Goal: Information Seeking & Learning: Learn about a topic

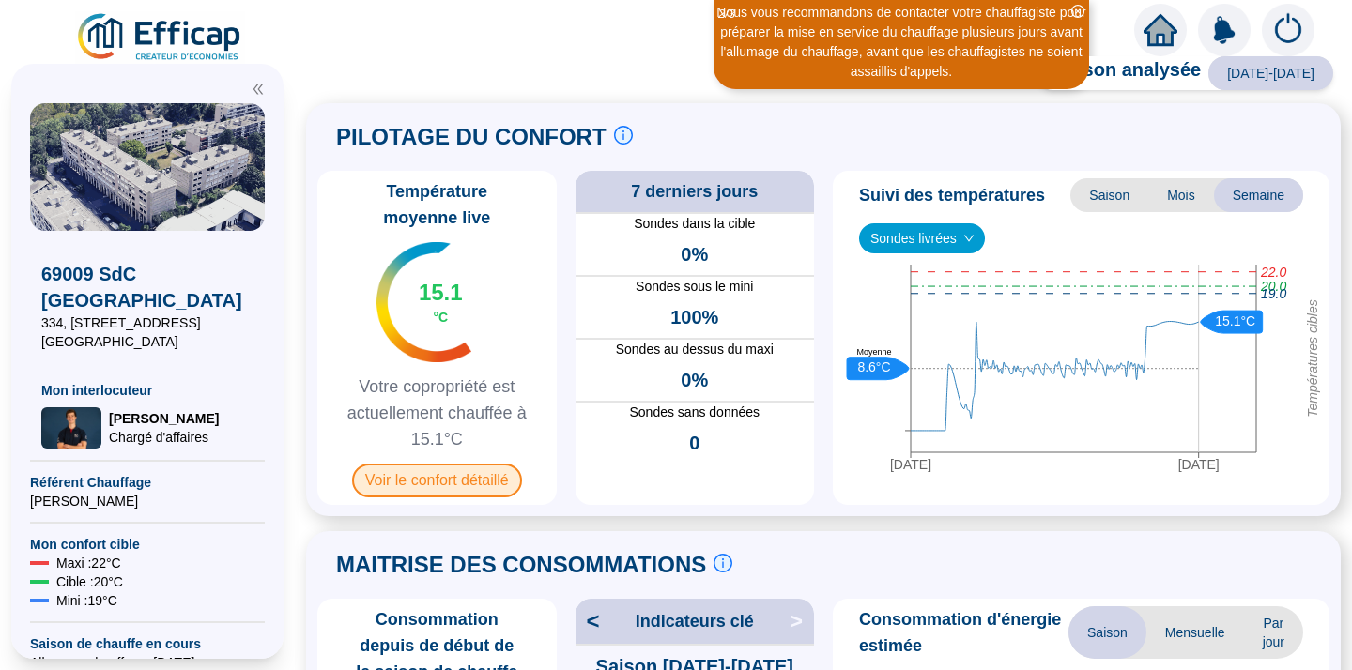
click at [432, 475] on span "Voir le confort détaillé" at bounding box center [437, 481] width 170 height 34
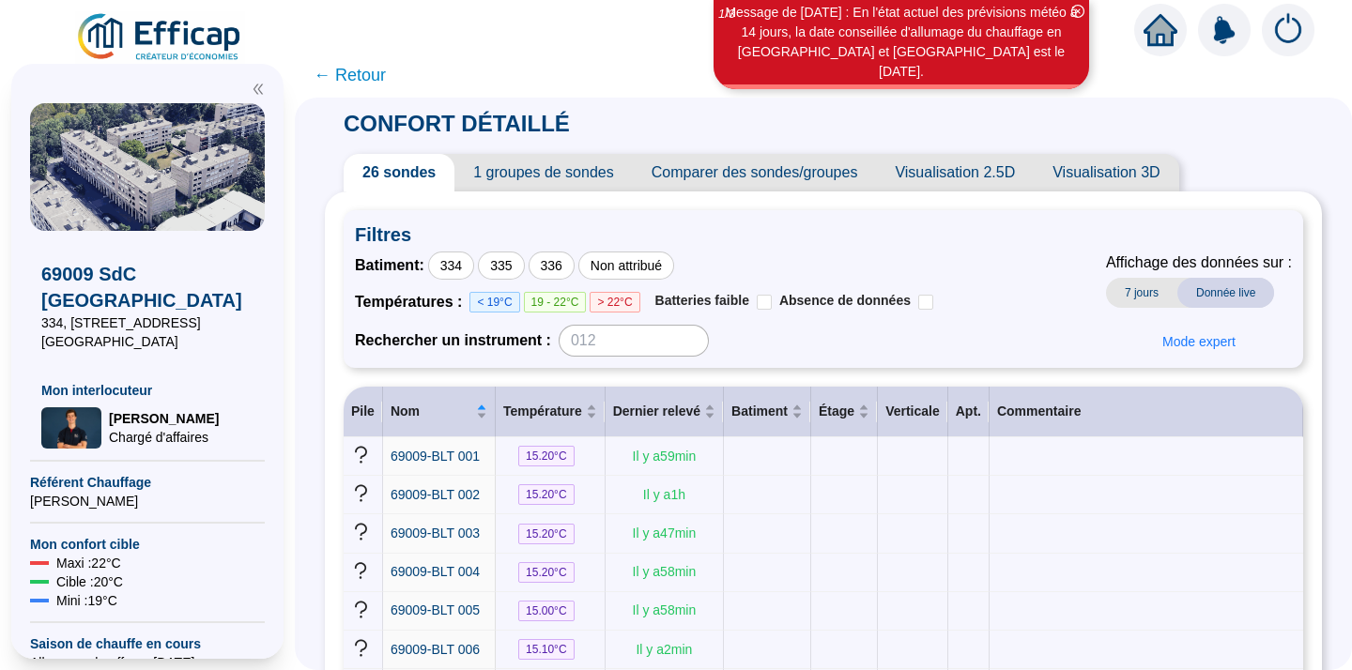
click at [348, 71] on span "← Retour" at bounding box center [350, 75] width 72 height 26
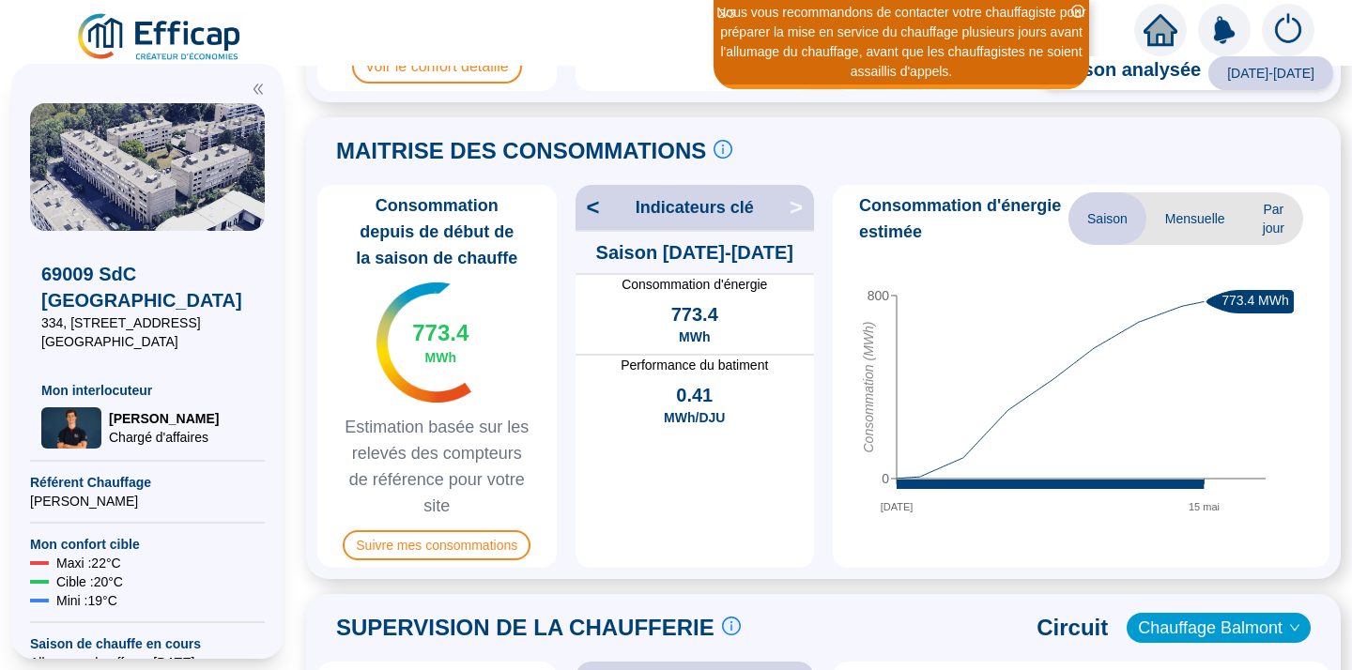
scroll to position [415, 0]
click at [894, 136] on div "MAITRISE DES CONSOMMATIONS Les consommations d'énergie proviennent des fourniss…" at bounding box center [823, 150] width 1012 height 45
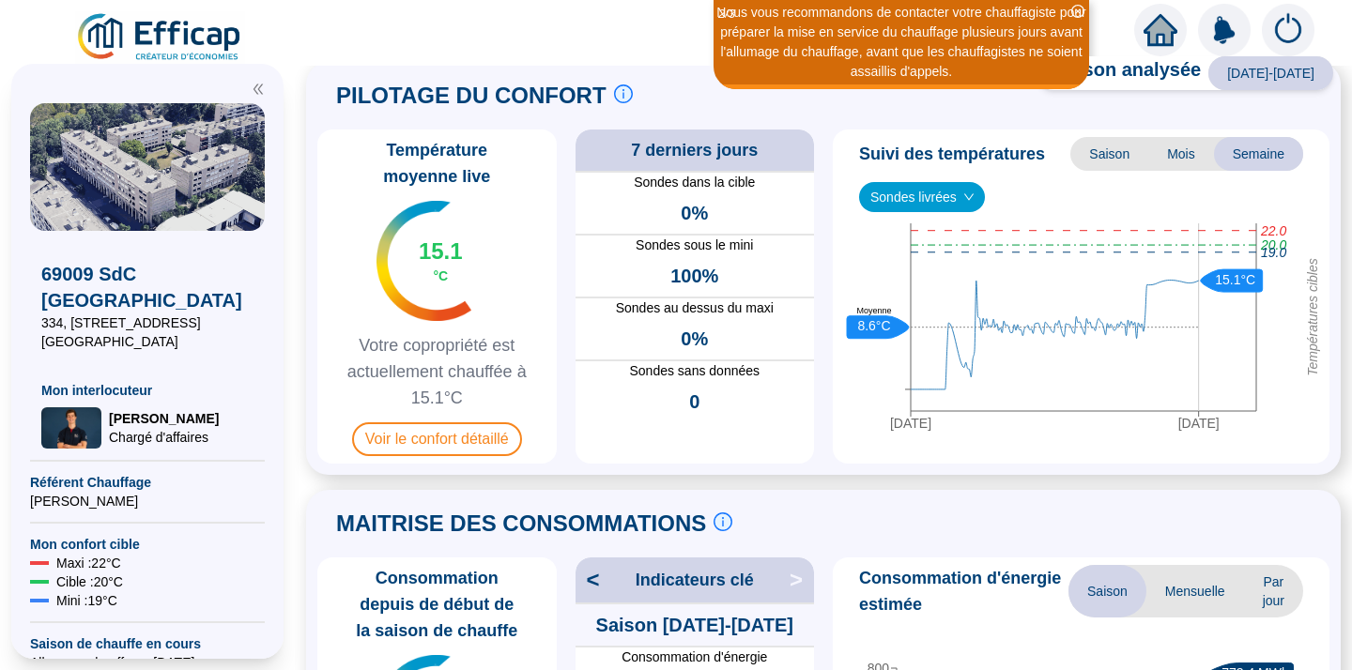
scroll to position [24, 0]
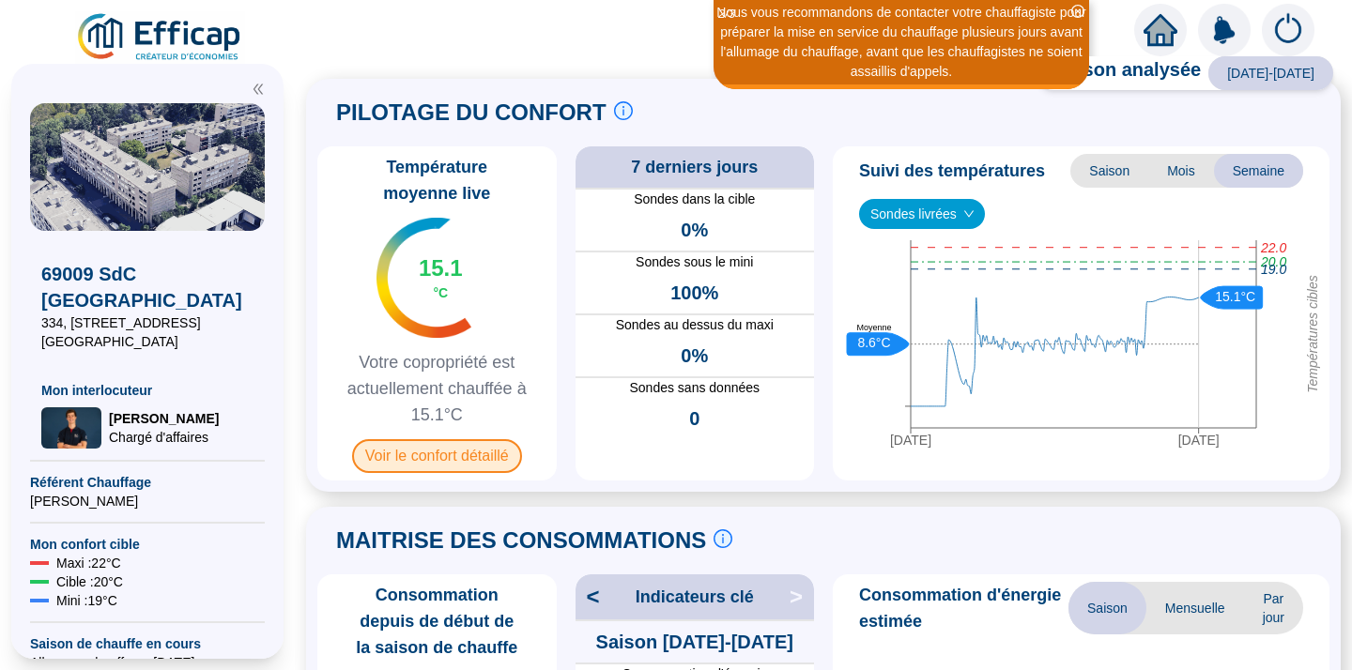
click at [422, 452] on span "Voir le confort détaillé" at bounding box center [437, 456] width 170 height 34
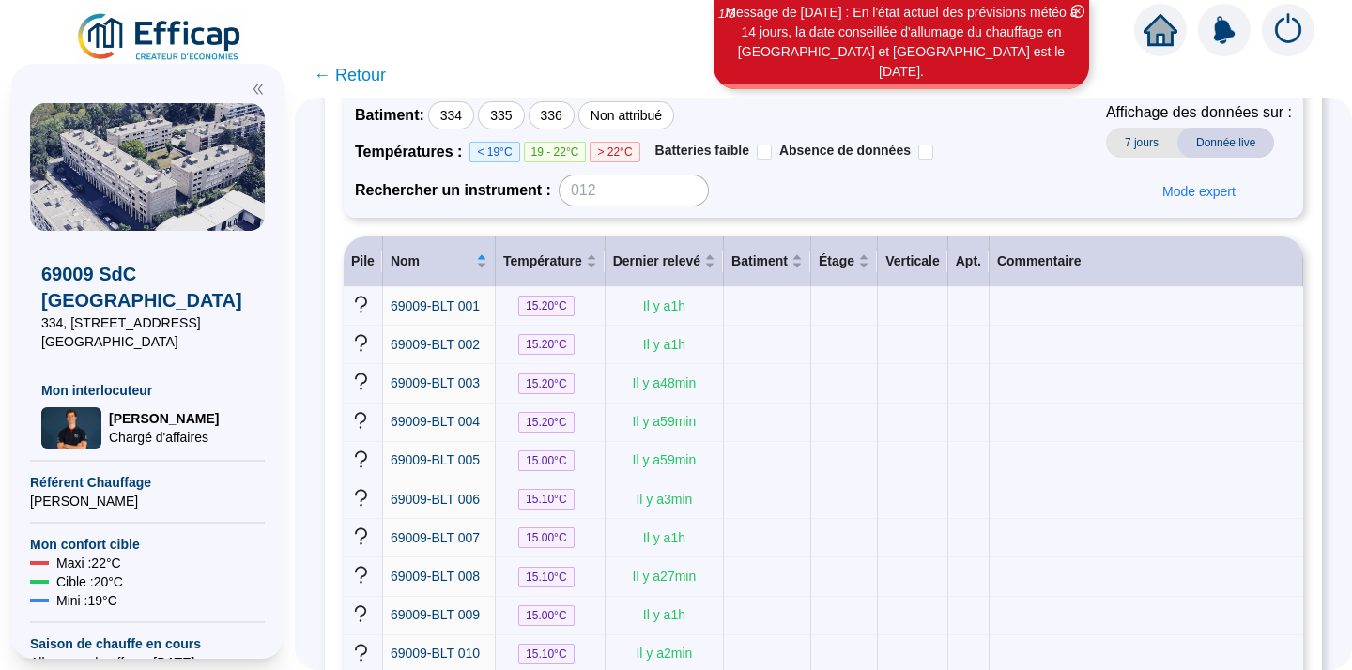
scroll to position [1, 0]
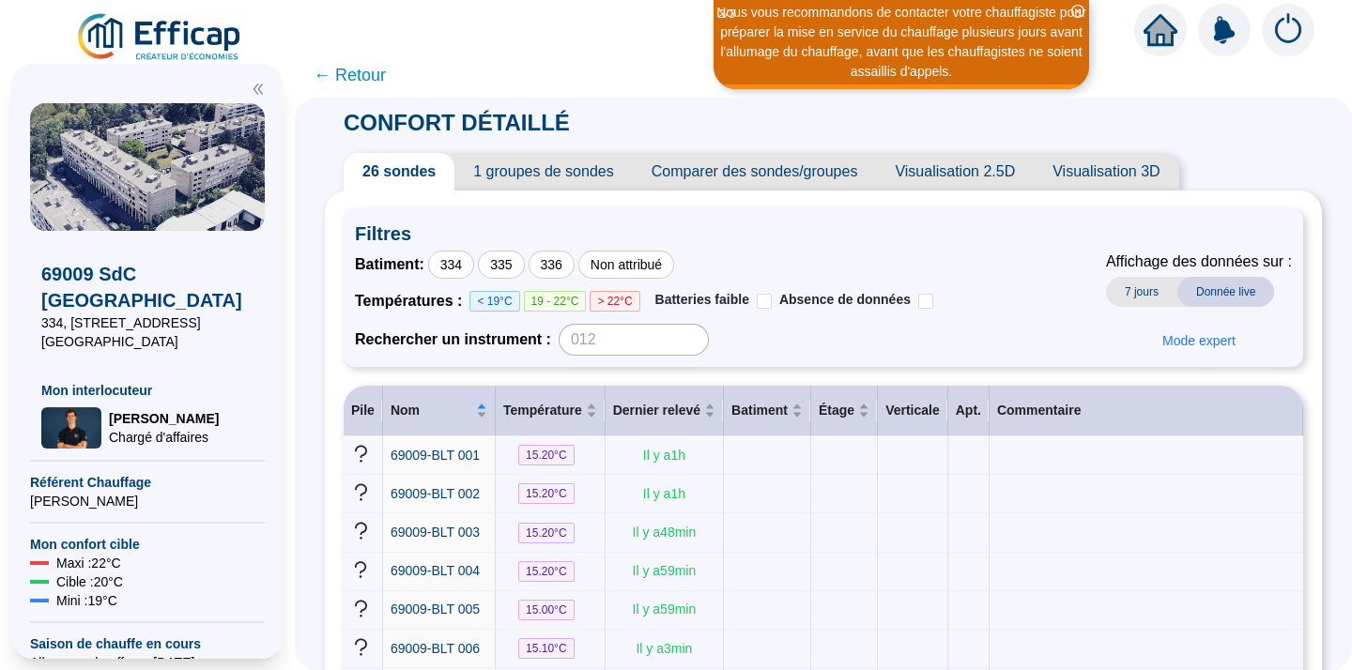
click at [325, 78] on span "← Retour" at bounding box center [350, 75] width 72 height 26
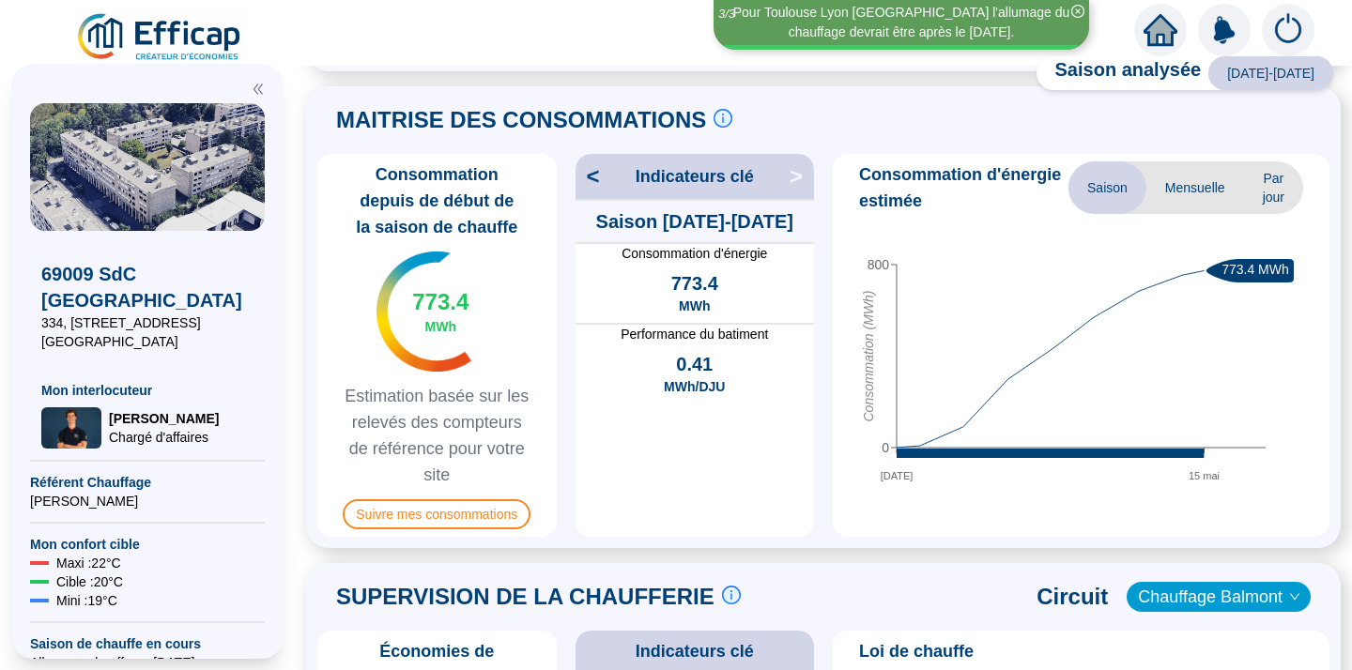
scroll to position [467, 0]
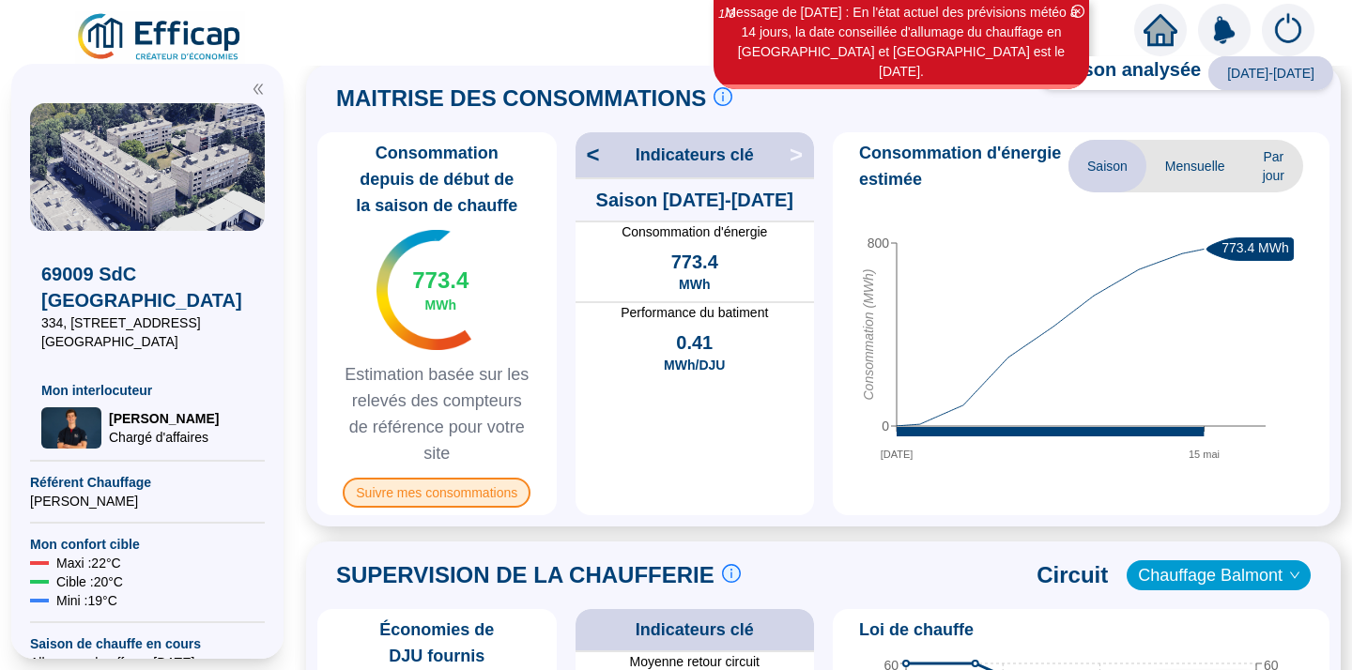
click at [459, 491] on span "Suivre mes consommations" at bounding box center [437, 493] width 188 height 30
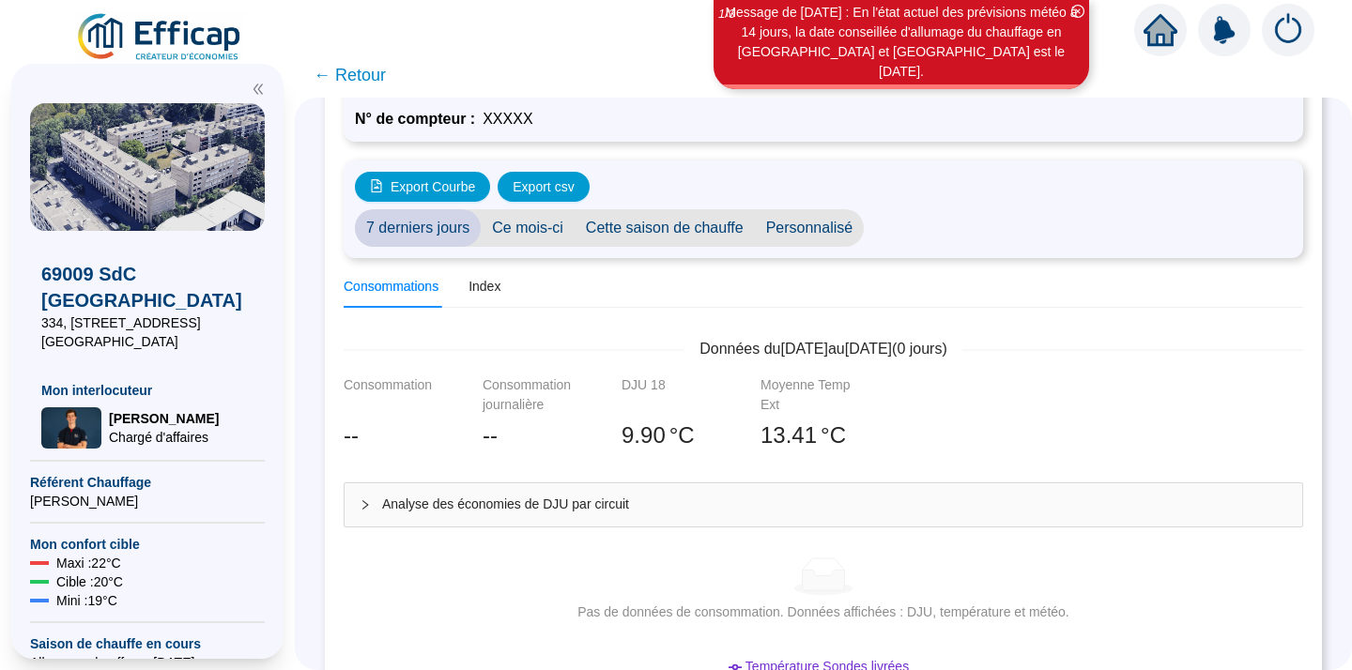
scroll to position [125, 0]
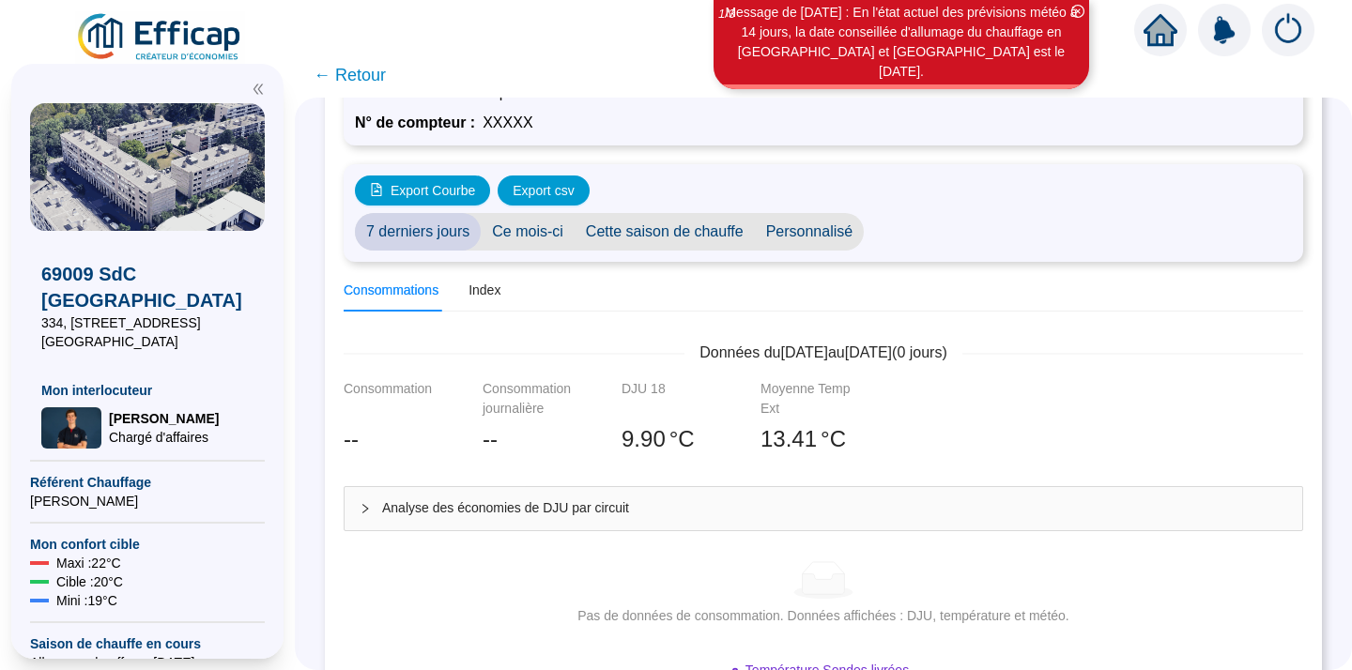
click at [359, 71] on span "← Retour" at bounding box center [350, 75] width 72 height 26
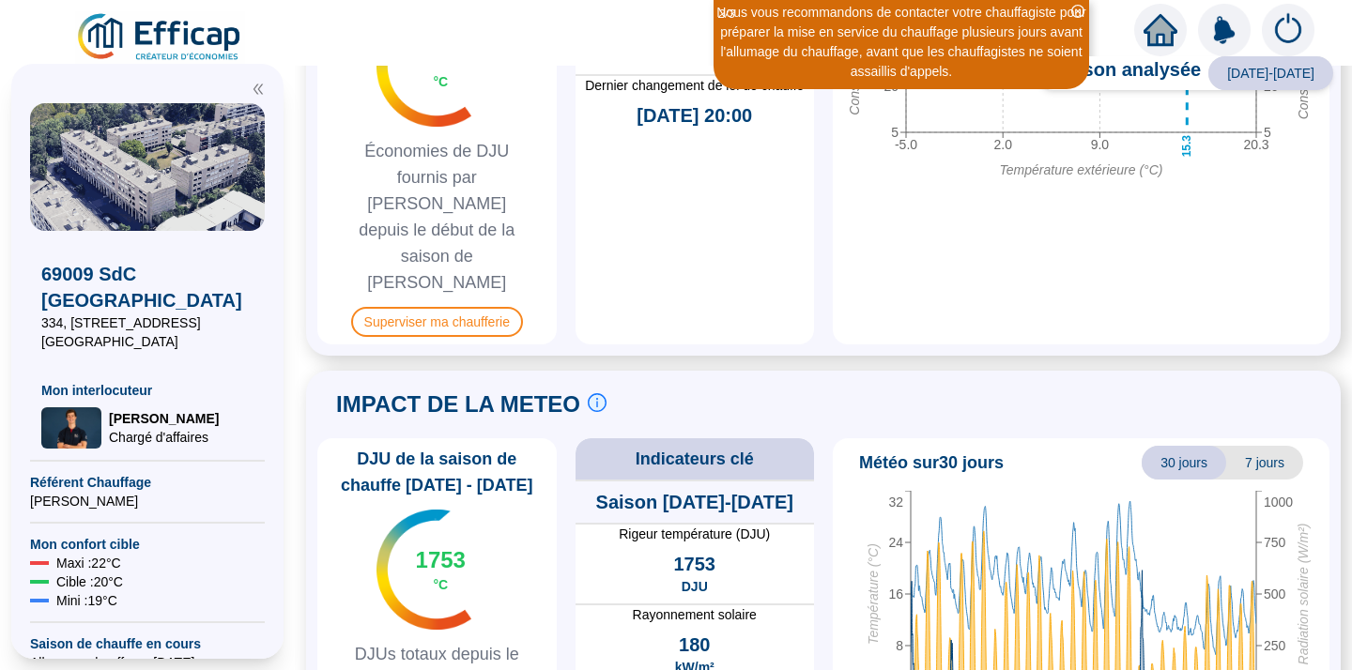
scroll to position [1174, 0]
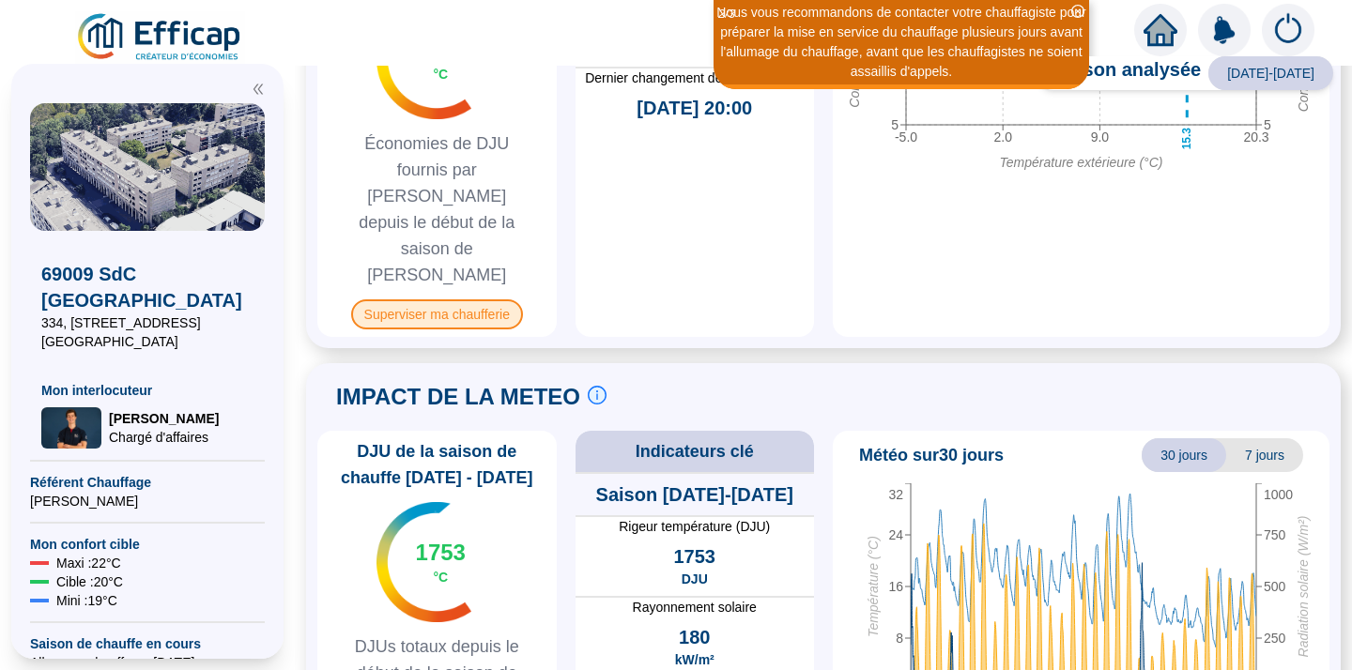
click at [423, 299] on span "Superviser ma chaufferie" at bounding box center [437, 314] width 172 height 30
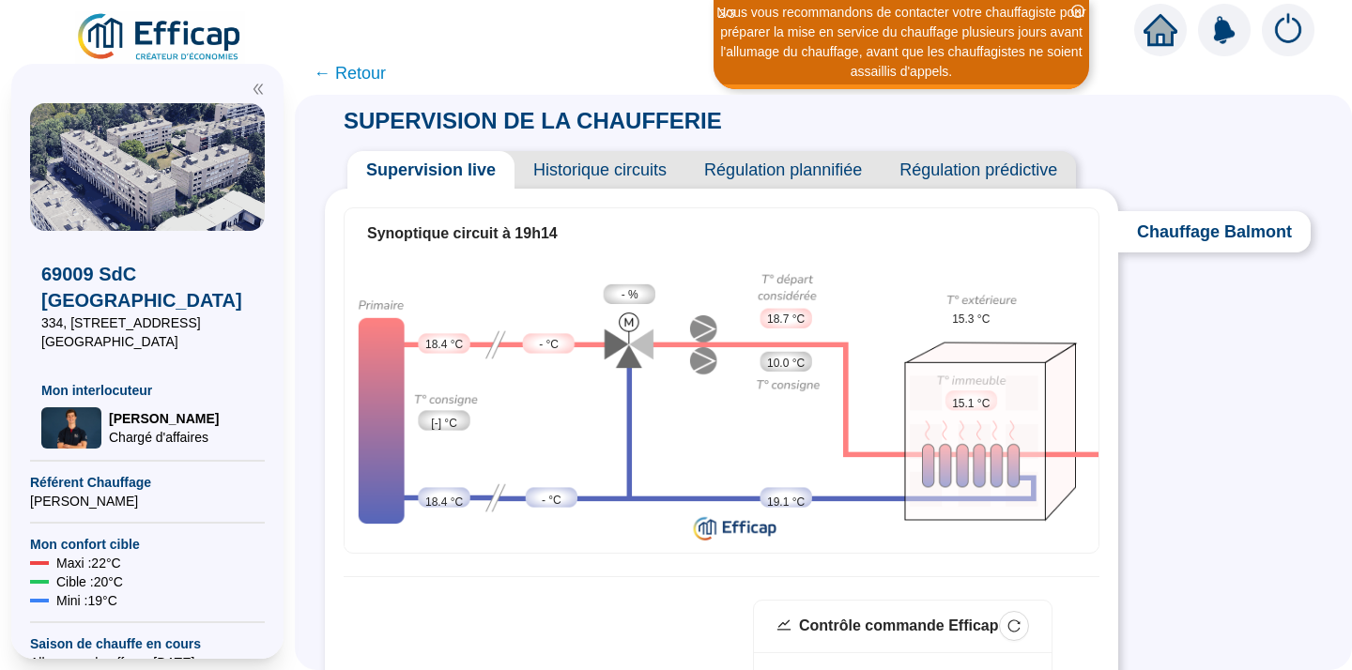
click at [609, 164] on span "Historique circuits" at bounding box center [599, 170] width 171 height 38
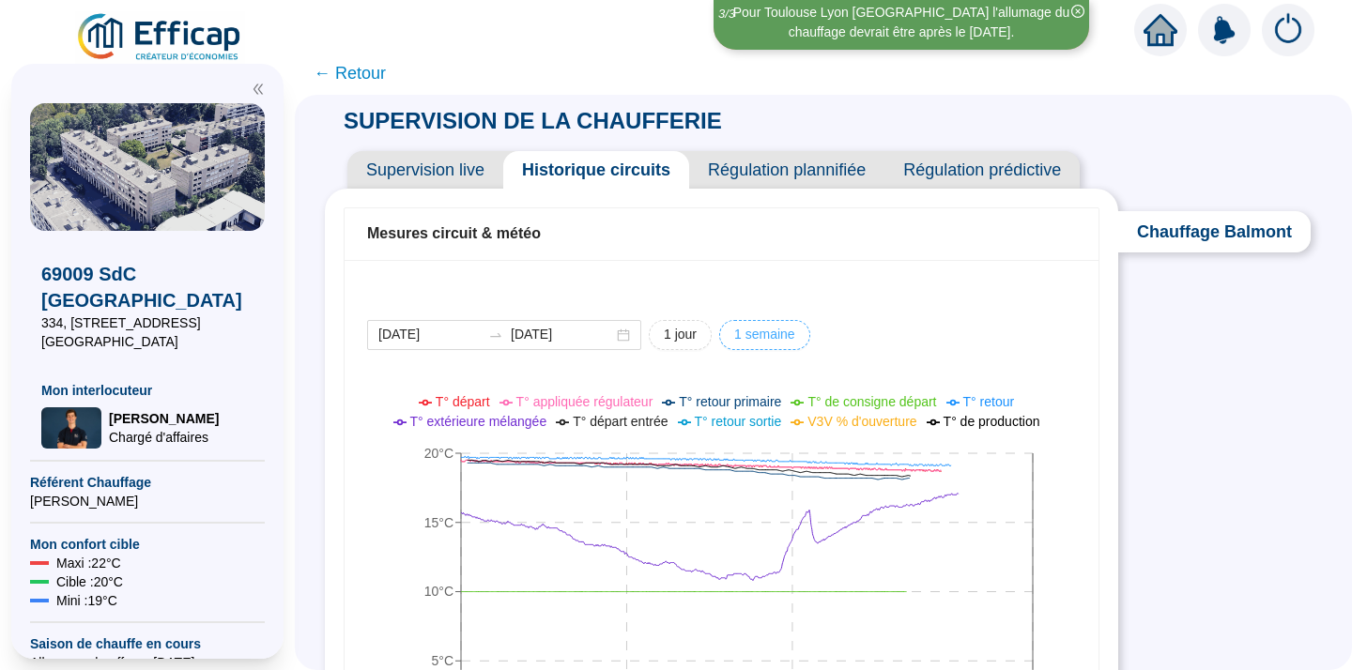
click at [795, 338] on span "1 semaine" at bounding box center [764, 335] width 61 height 20
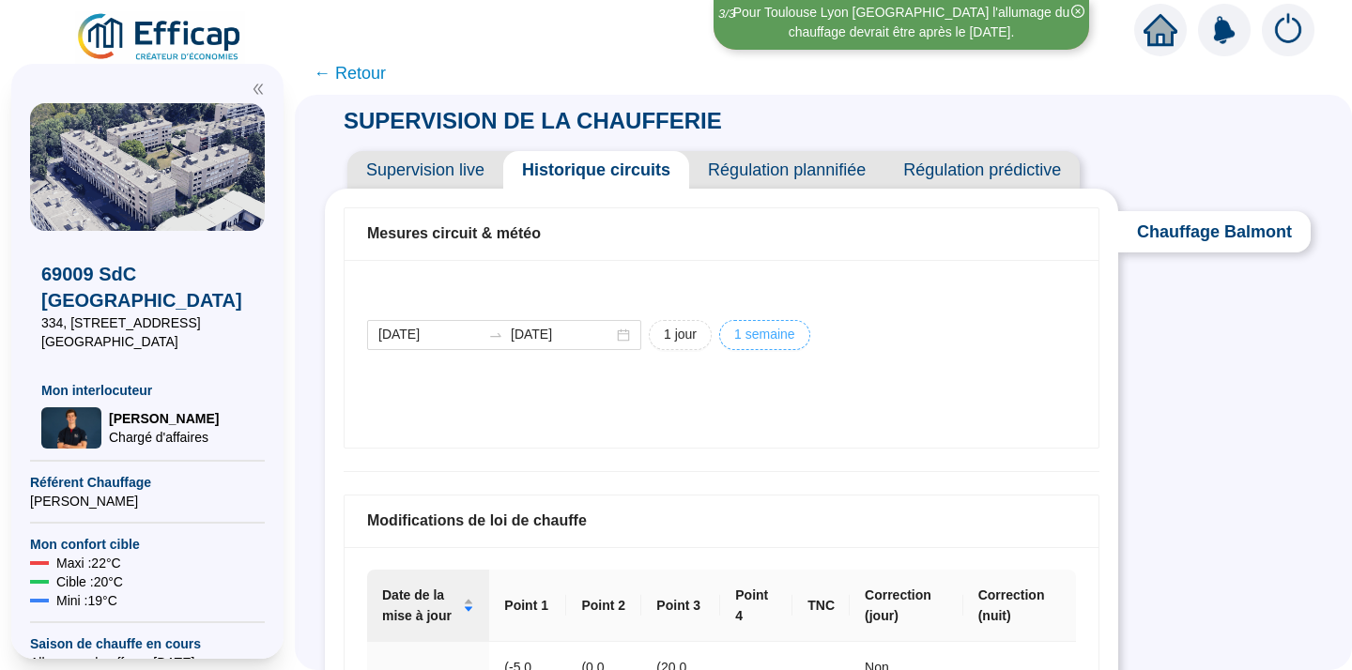
type input "[DATE]"
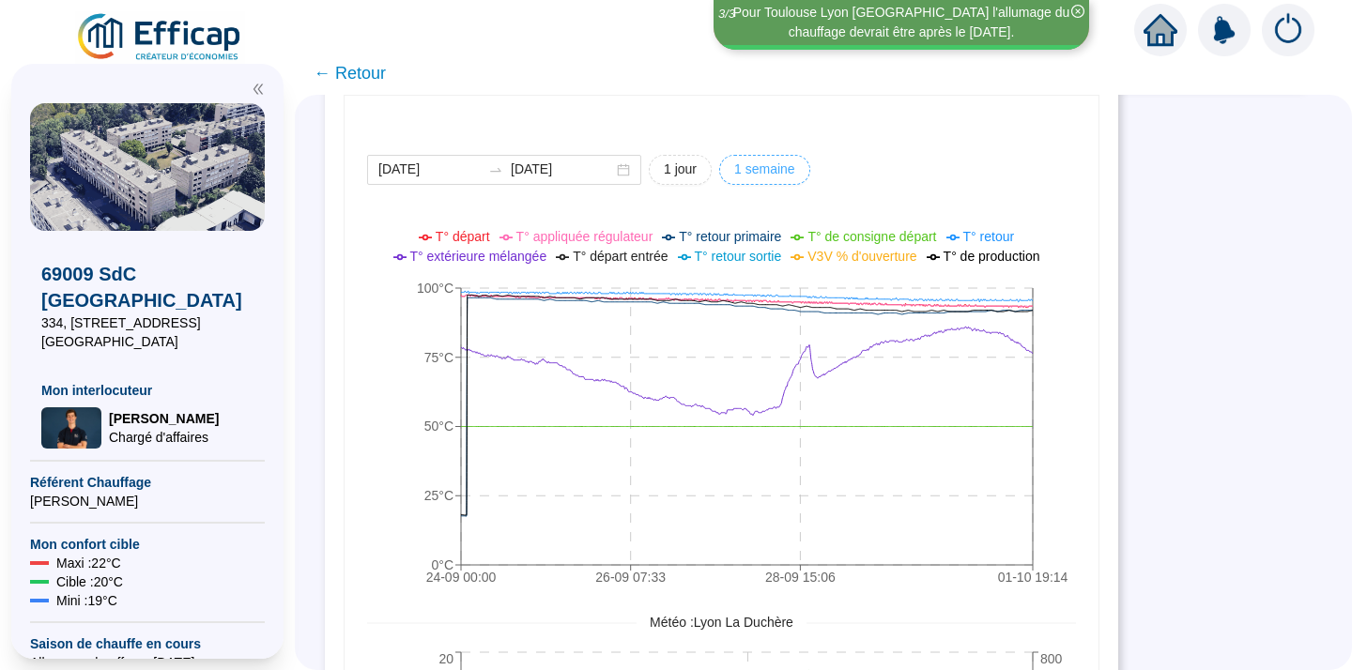
scroll to position [198, 0]
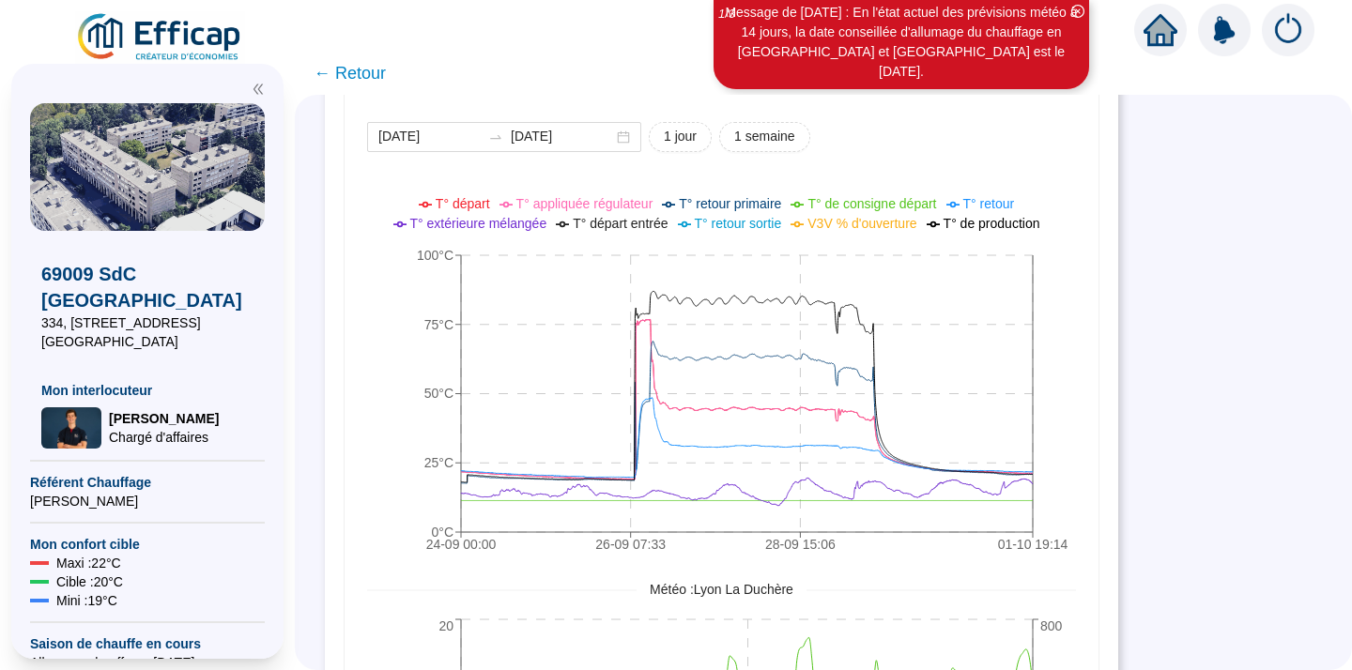
click at [1173, 300] on div "SUPERVISION DE LA CHAUFFERIE Supervision live Historique circuits Régulation pl…" at bounding box center [823, 382] width 1057 height 575
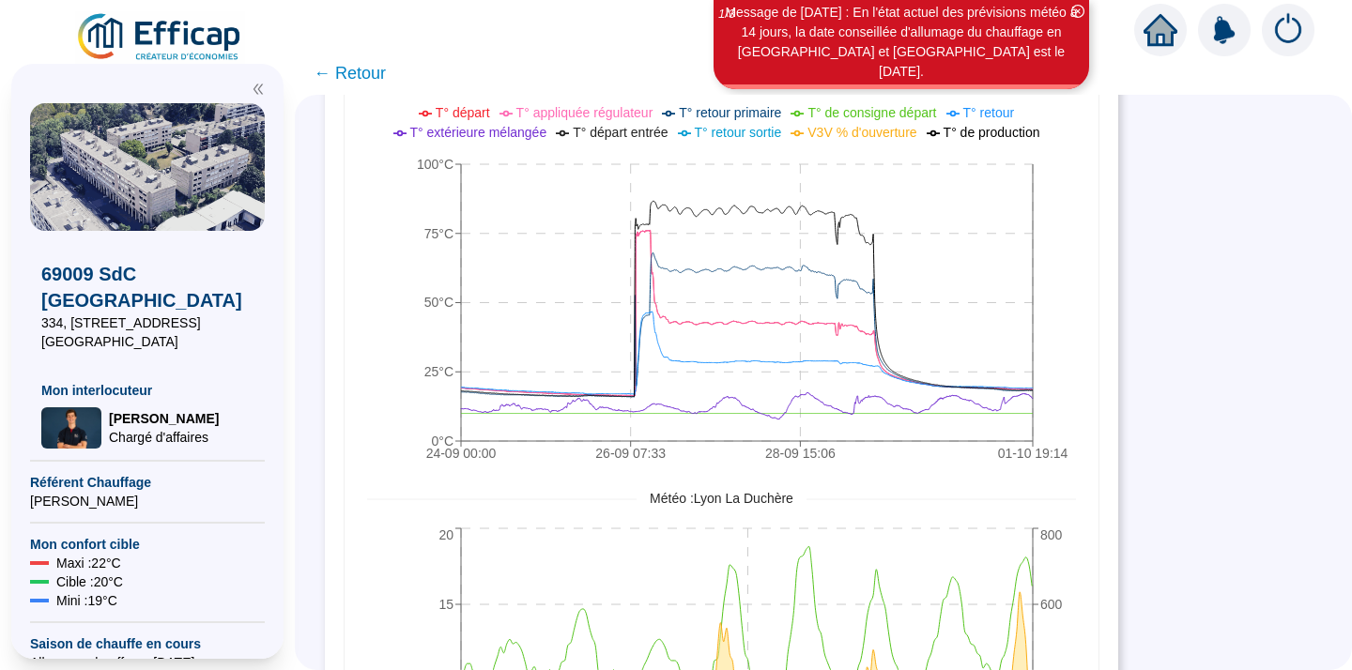
scroll to position [286, 0]
click at [363, 75] on span "← Retour" at bounding box center [350, 73] width 72 height 26
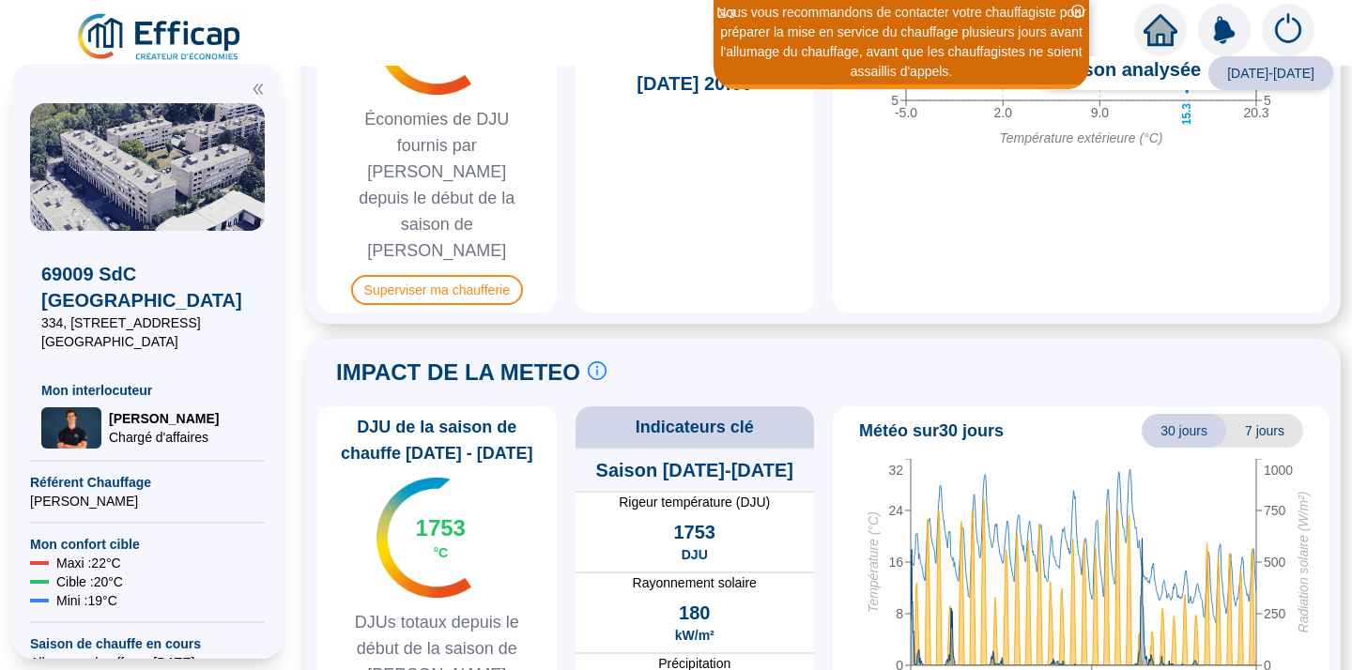
scroll to position [1210, 0]
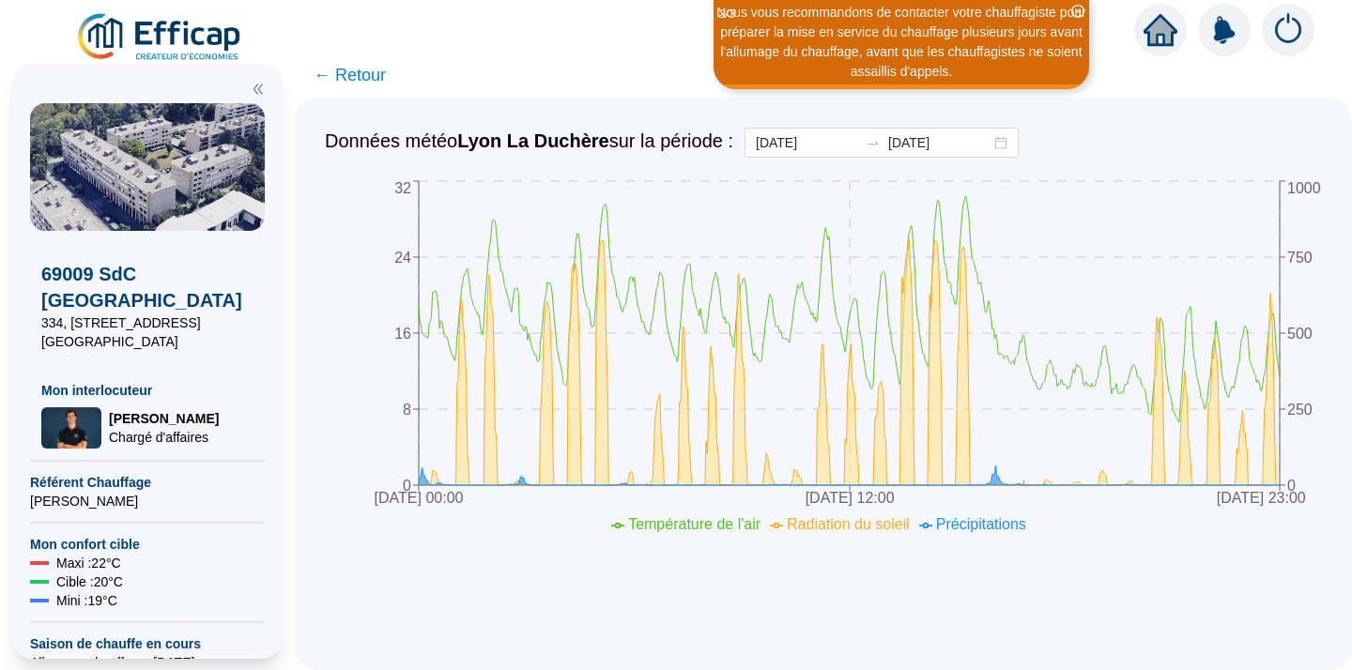
click at [364, 82] on span "← Retour" at bounding box center [350, 75] width 72 height 26
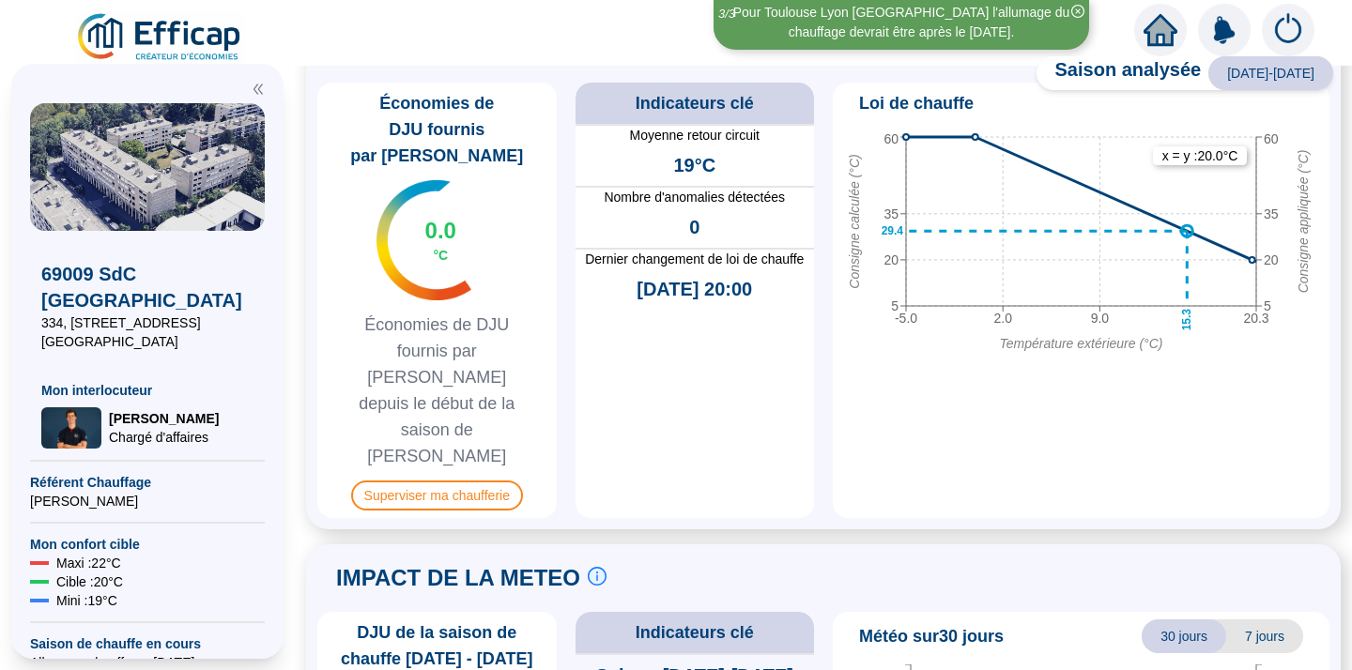
scroll to position [973, 0]
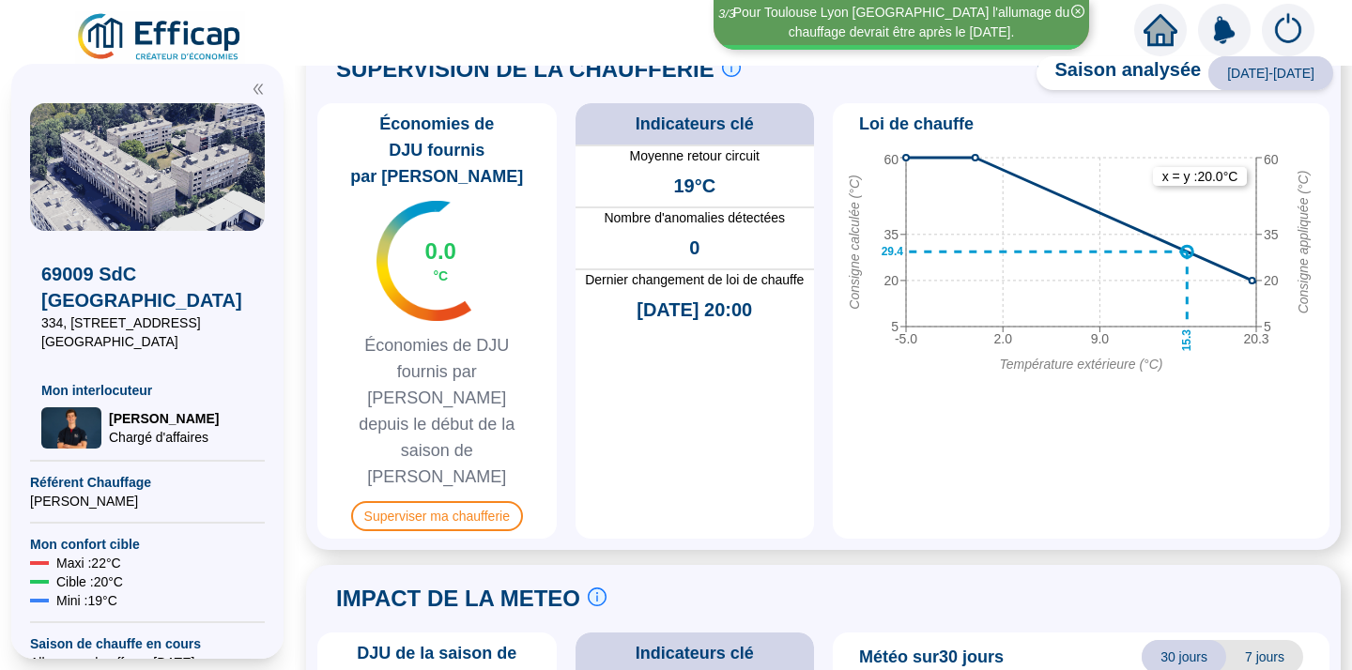
click at [1349, 182] on div "Saison analysée [DATE]-[DATE] PILOTAGE DU CONFORT Le pilotage du confort est fo…" at bounding box center [823, 368] width 1057 height 605
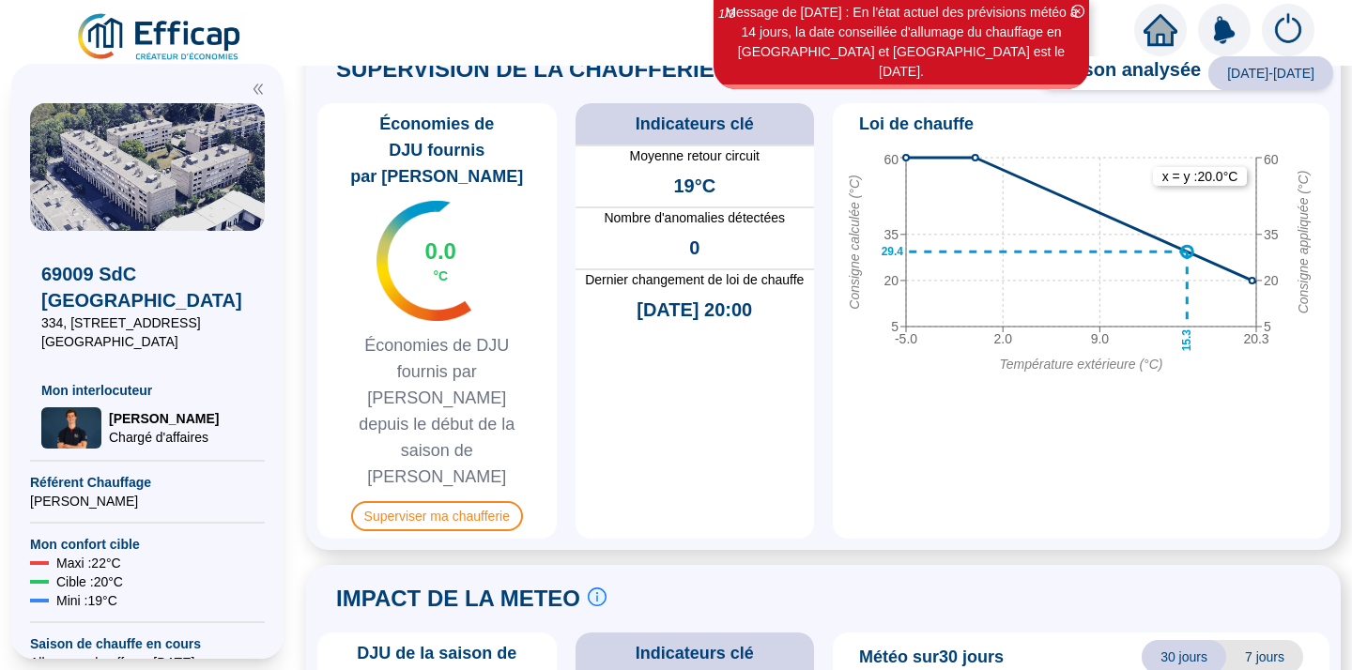
drag, startPoint x: 1349, startPoint y: 182, endPoint x: 1349, endPoint y: 102, distance: 79.8
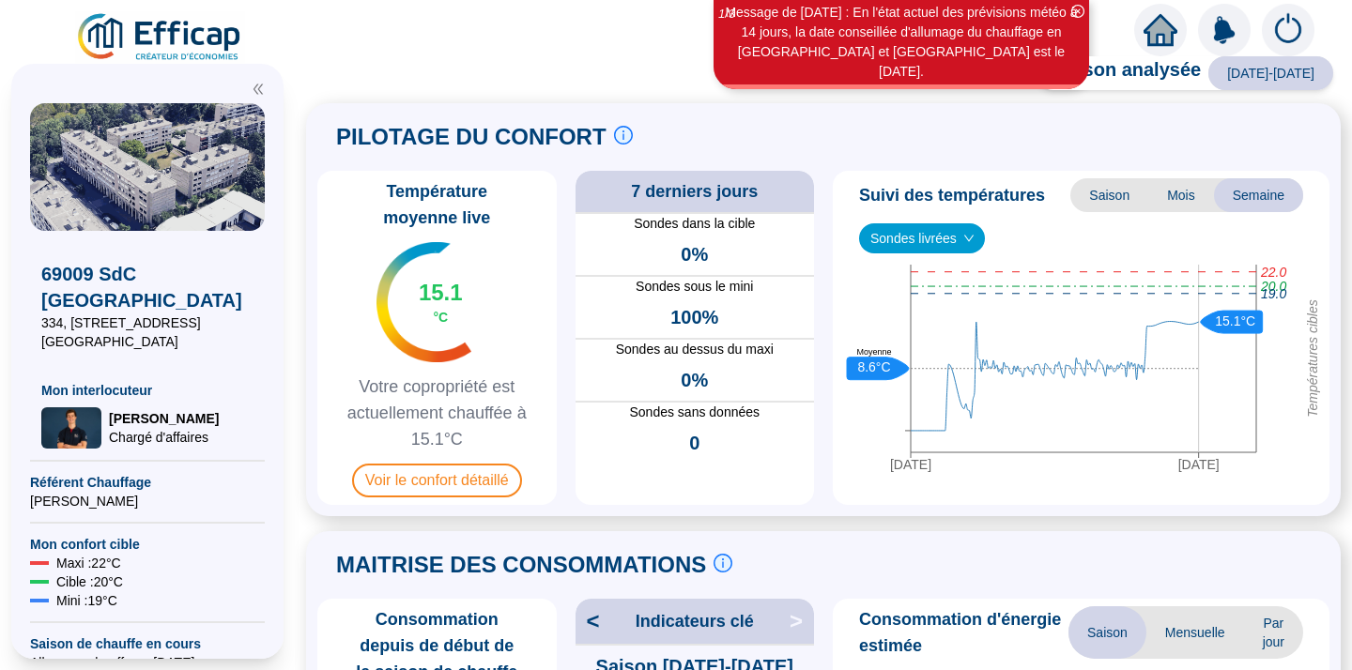
scroll to position [54, 0]
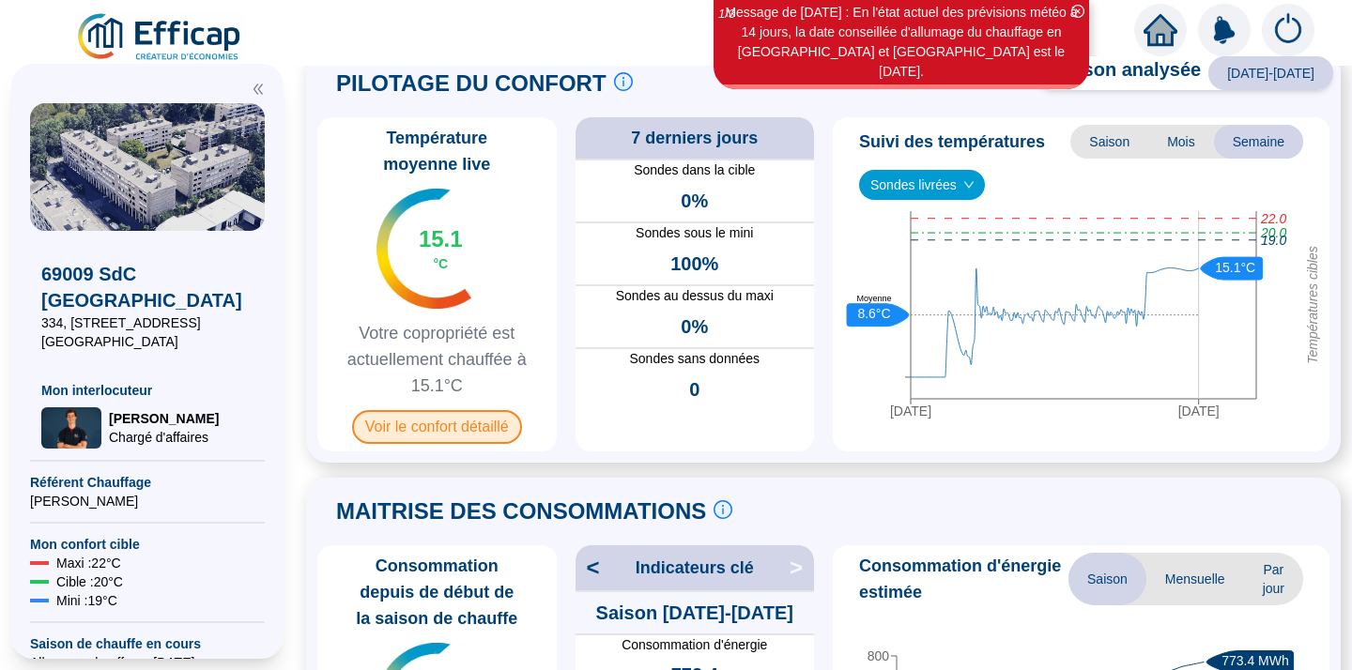
click at [484, 426] on span "Voir le confort détaillé" at bounding box center [437, 427] width 170 height 34
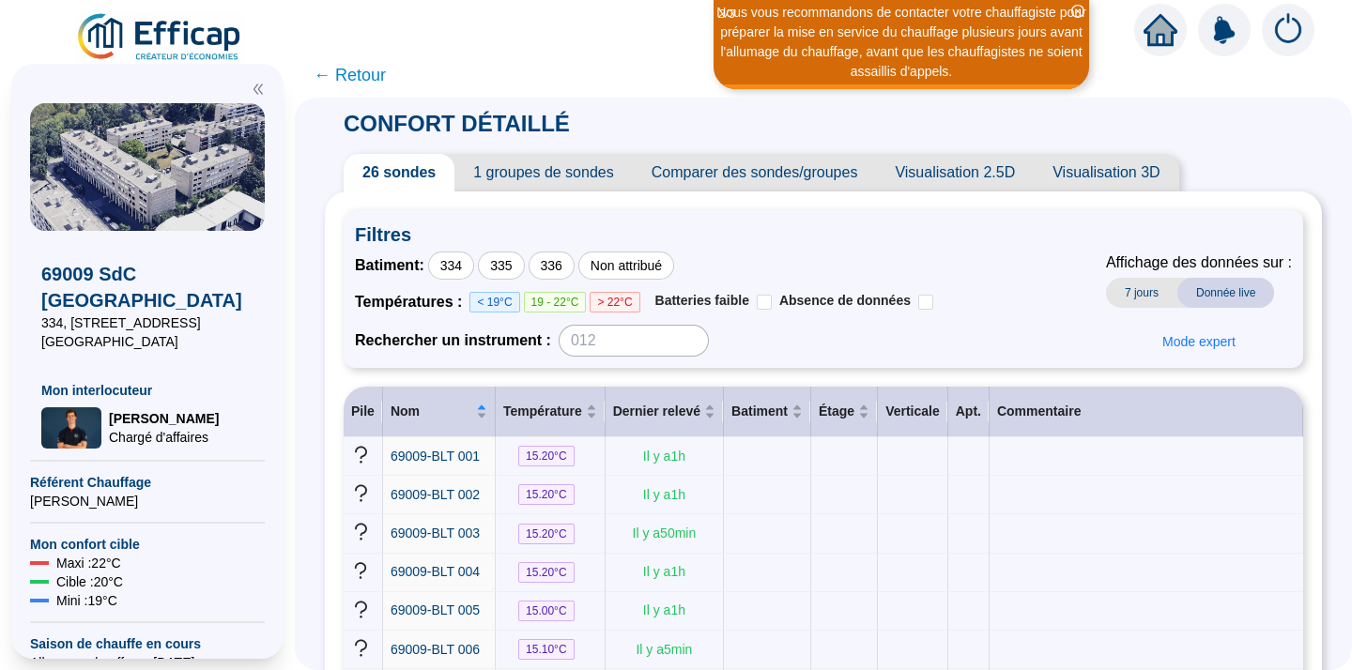
click at [354, 74] on span "← Retour" at bounding box center [350, 75] width 72 height 26
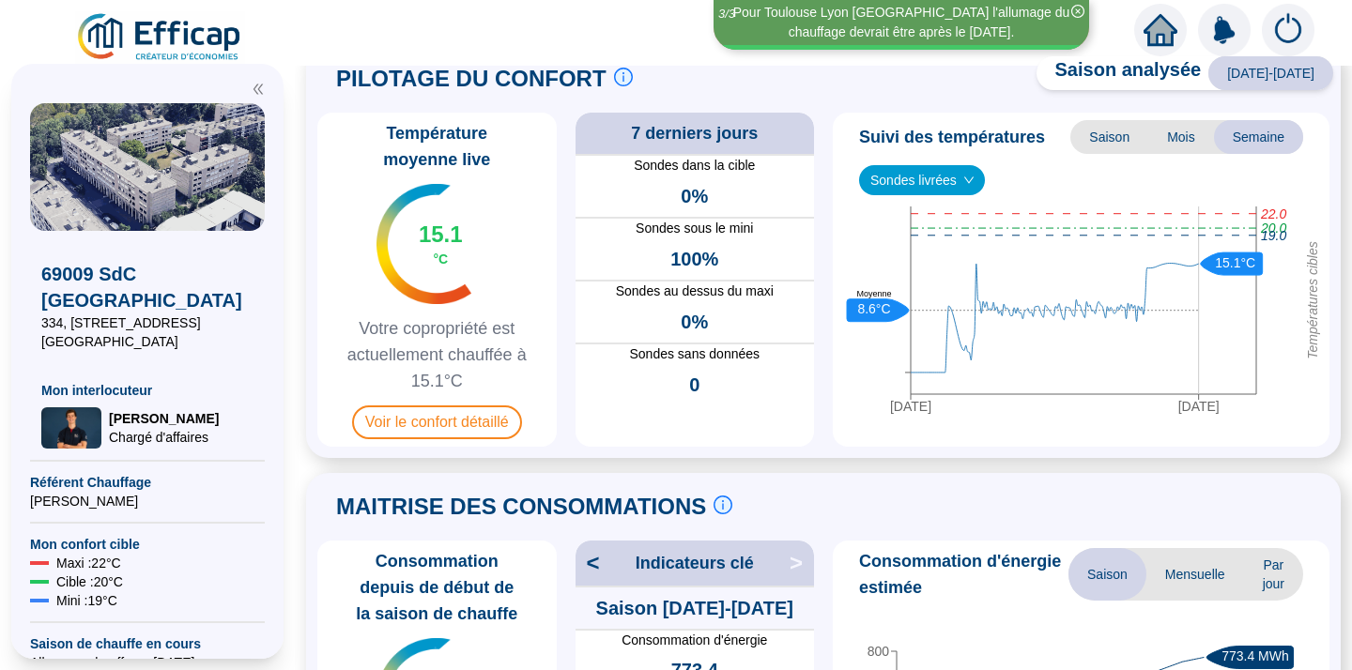
scroll to position [69, 0]
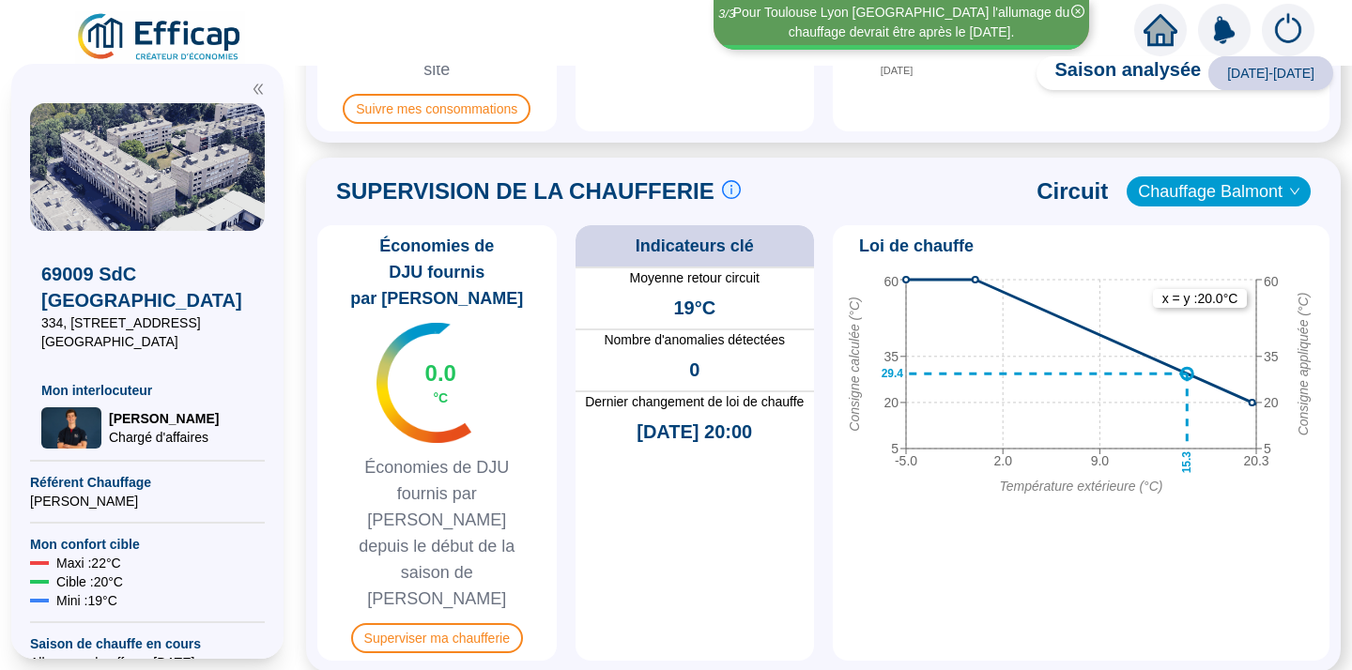
scroll to position [862, 0]
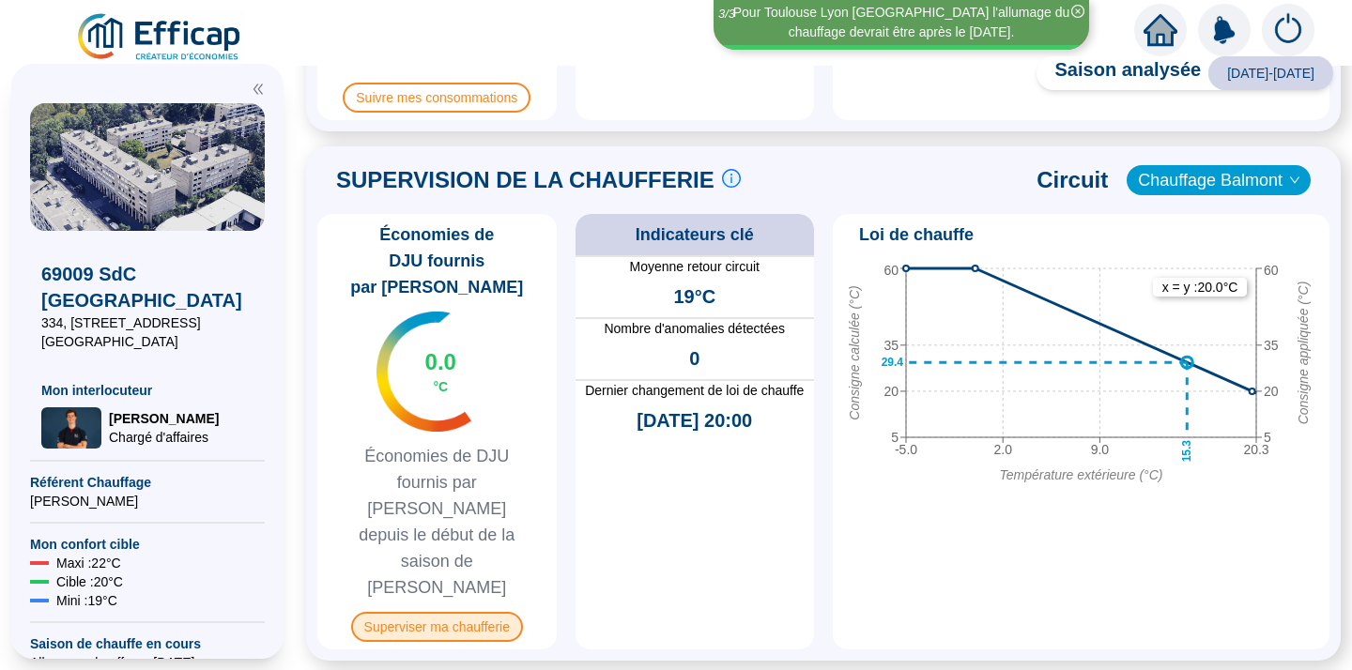
click at [440, 612] on span "Superviser ma chaufferie" at bounding box center [437, 627] width 172 height 30
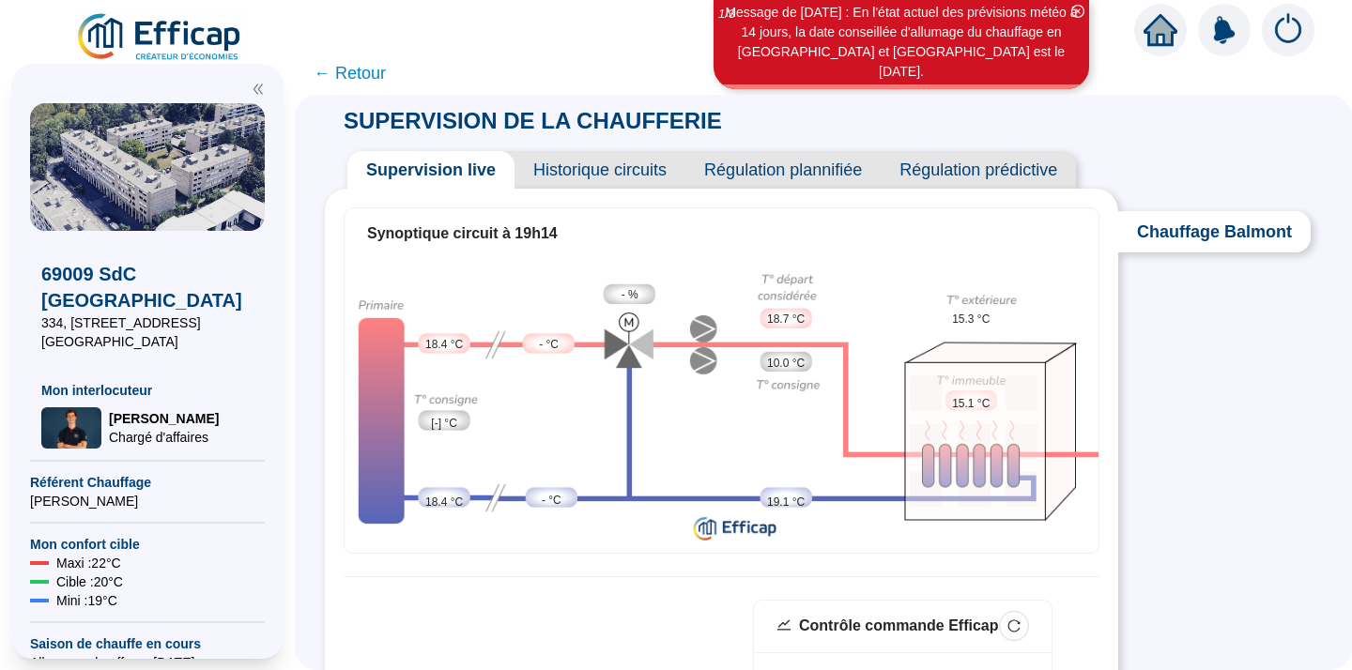
click at [638, 176] on span "Historique circuits" at bounding box center [599, 170] width 171 height 38
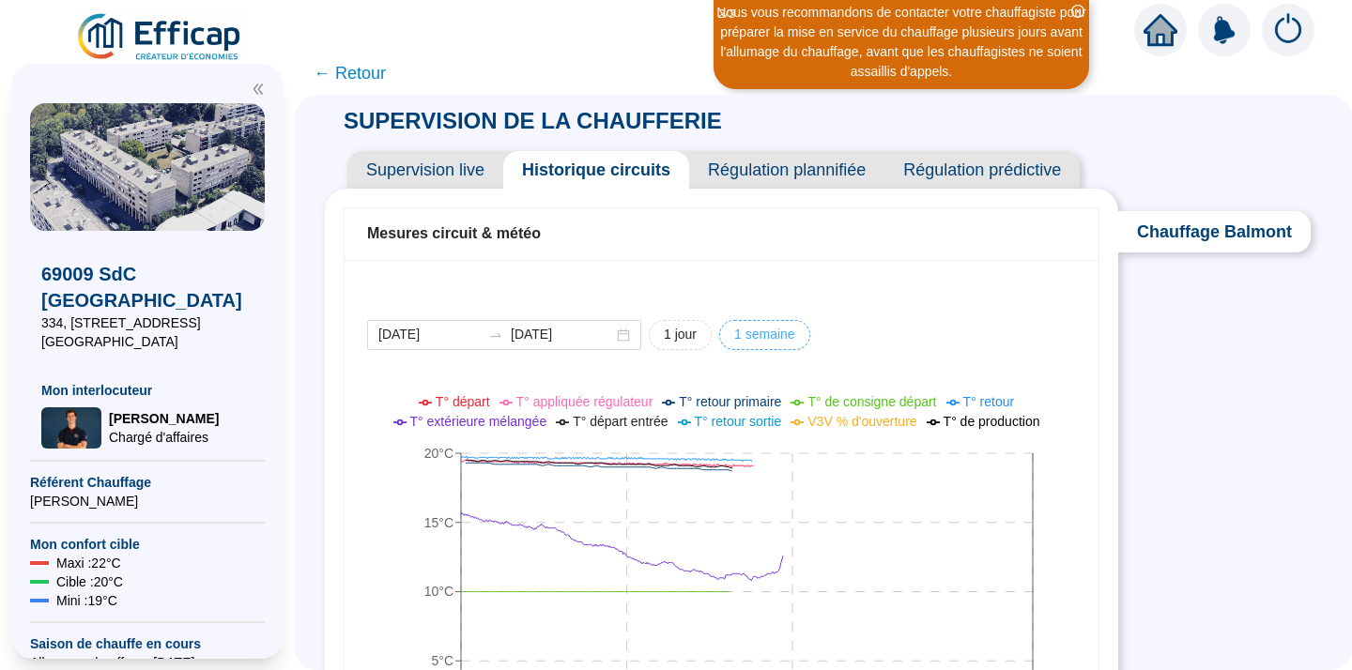
click at [795, 335] on span "1 semaine" at bounding box center [764, 335] width 61 height 20
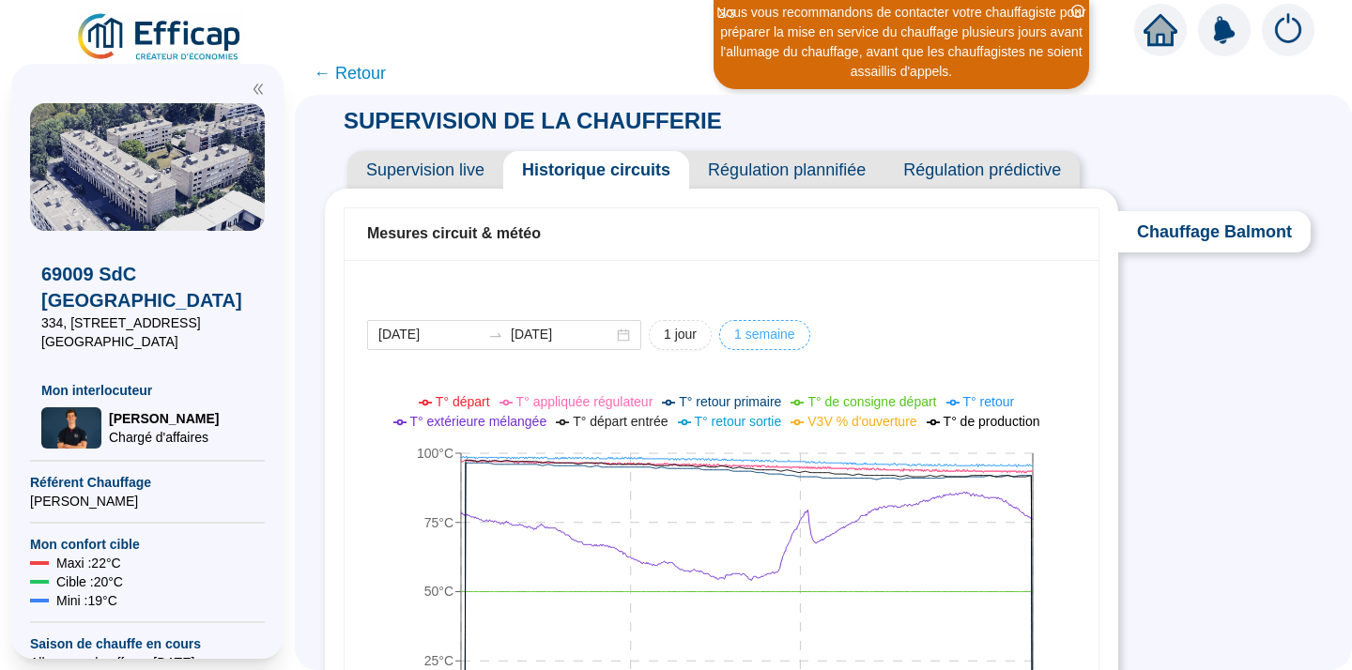
type input "[DATE]"
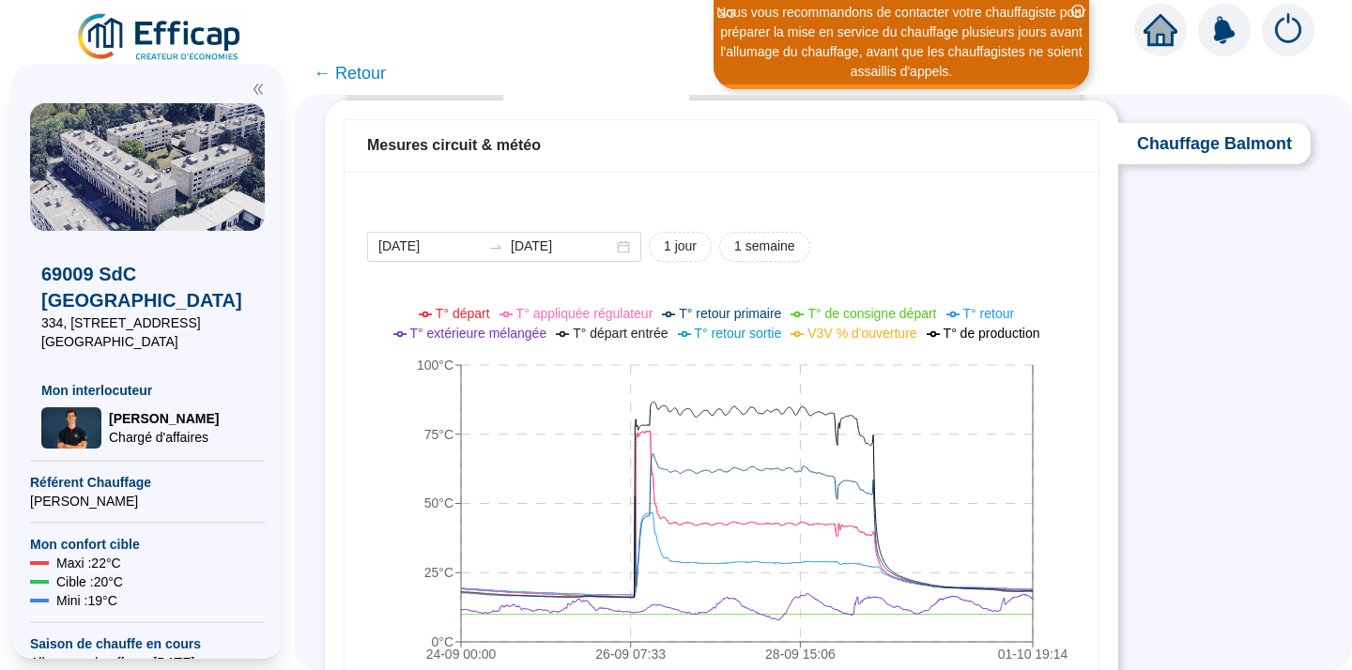
scroll to position [167, 0]
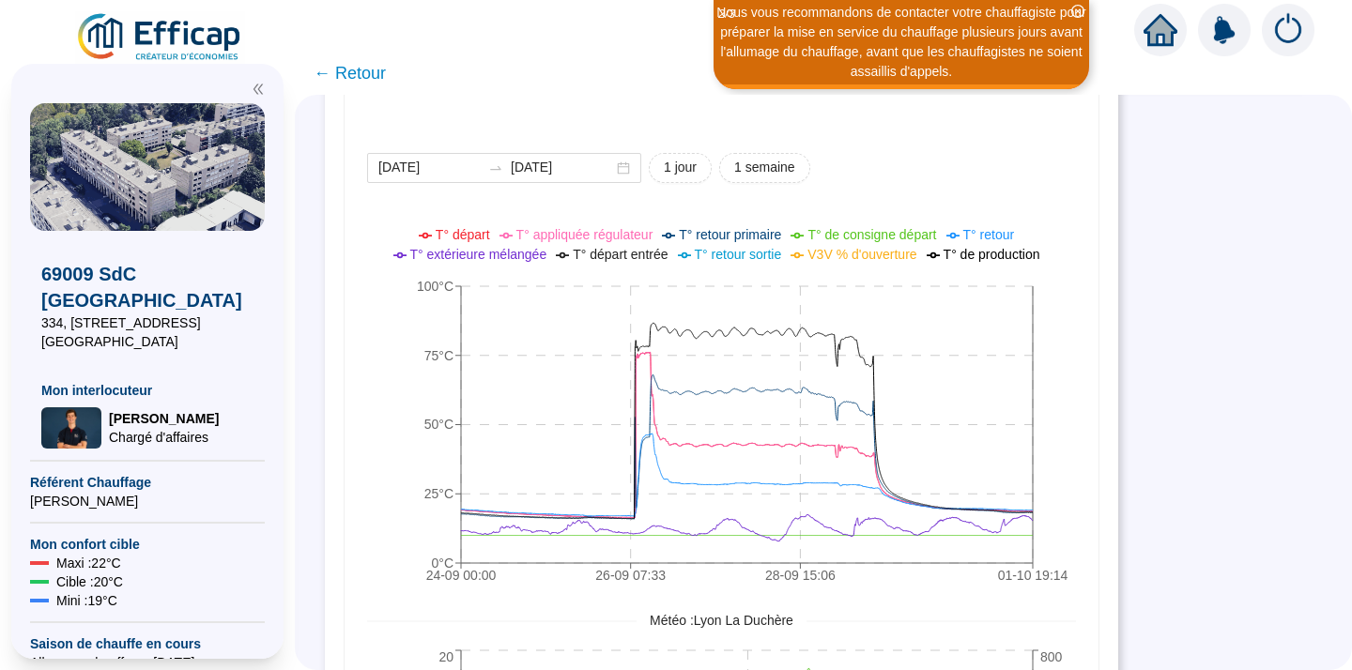
click at [333, 69] on span "← Retour" at bounding box center [350, 73] width 72 height 26
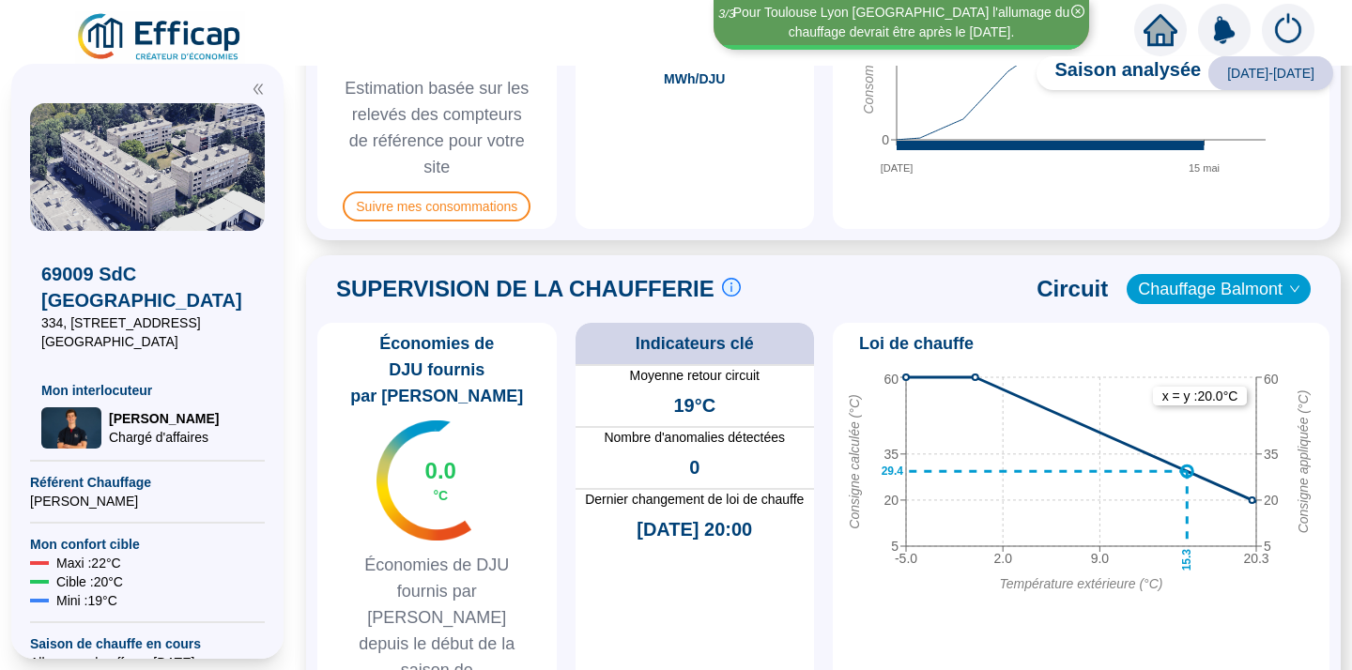
scroll to position [755, 0]
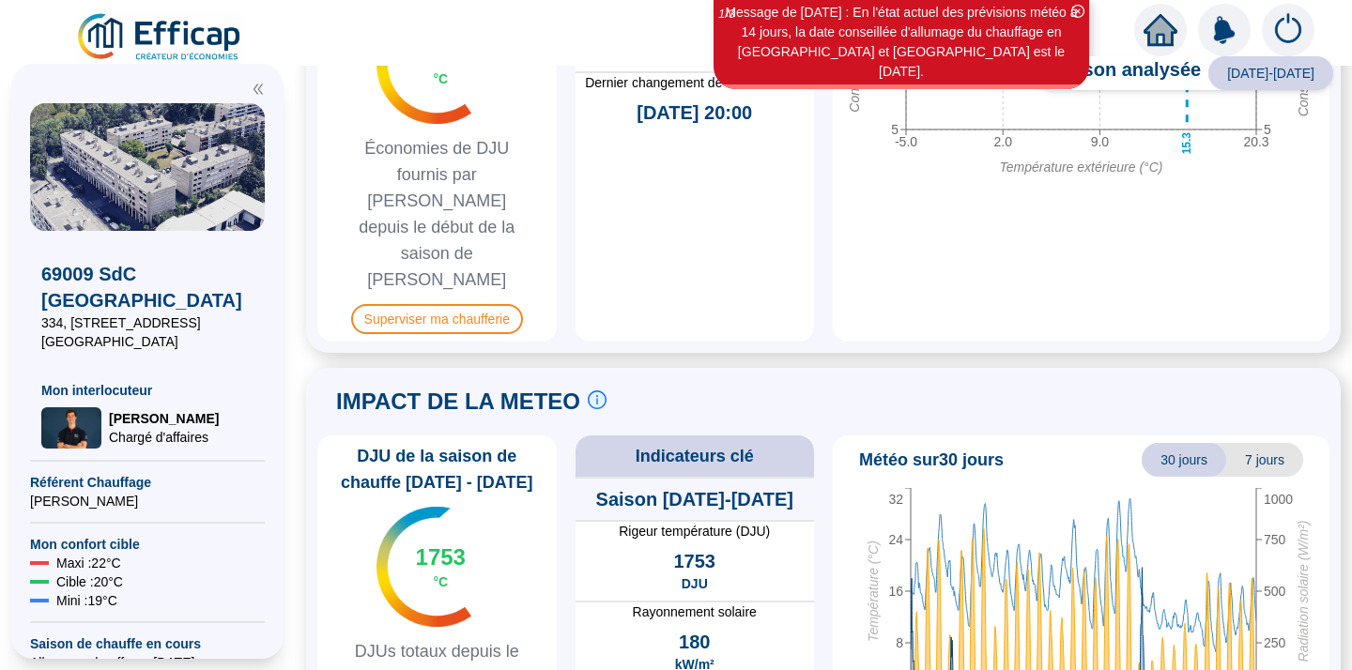
click at [333, 69] on div "Économies de DJU fournis par Efficap 0.0 °C Économies de DJU fournis par Effica…" at bounding box center [436, 124] width 239 height 436
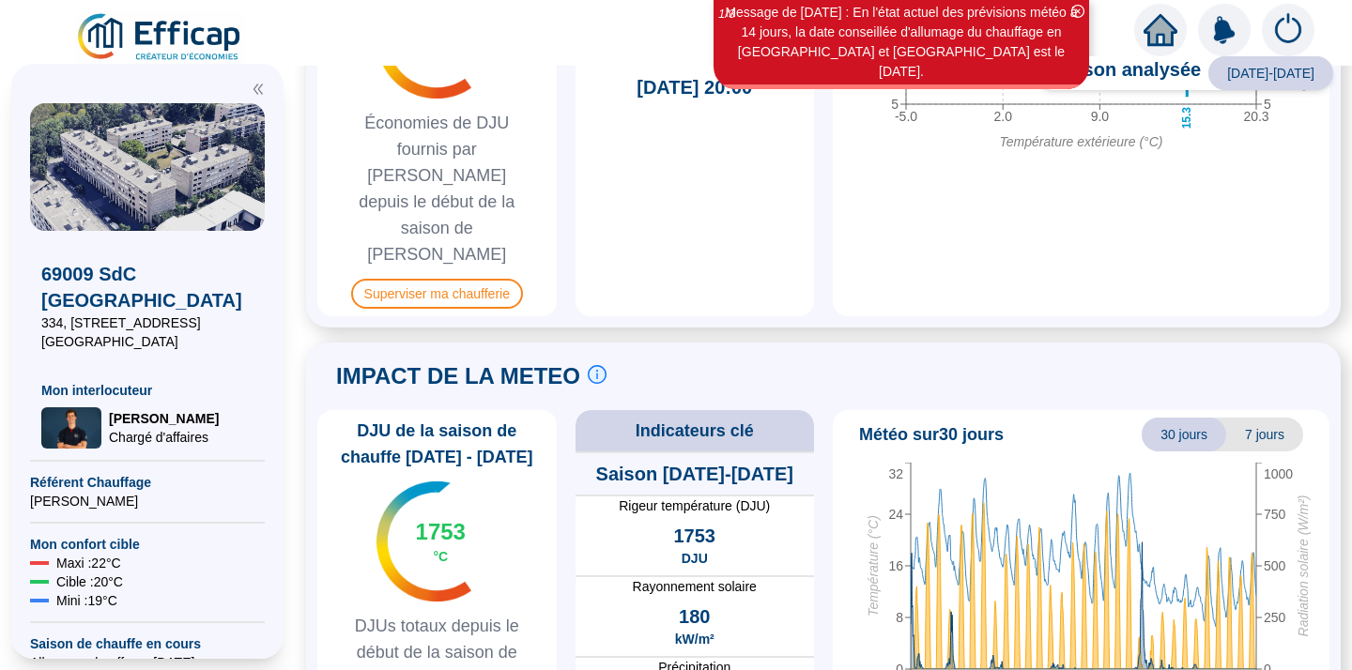
scroll to position [1210, 0]
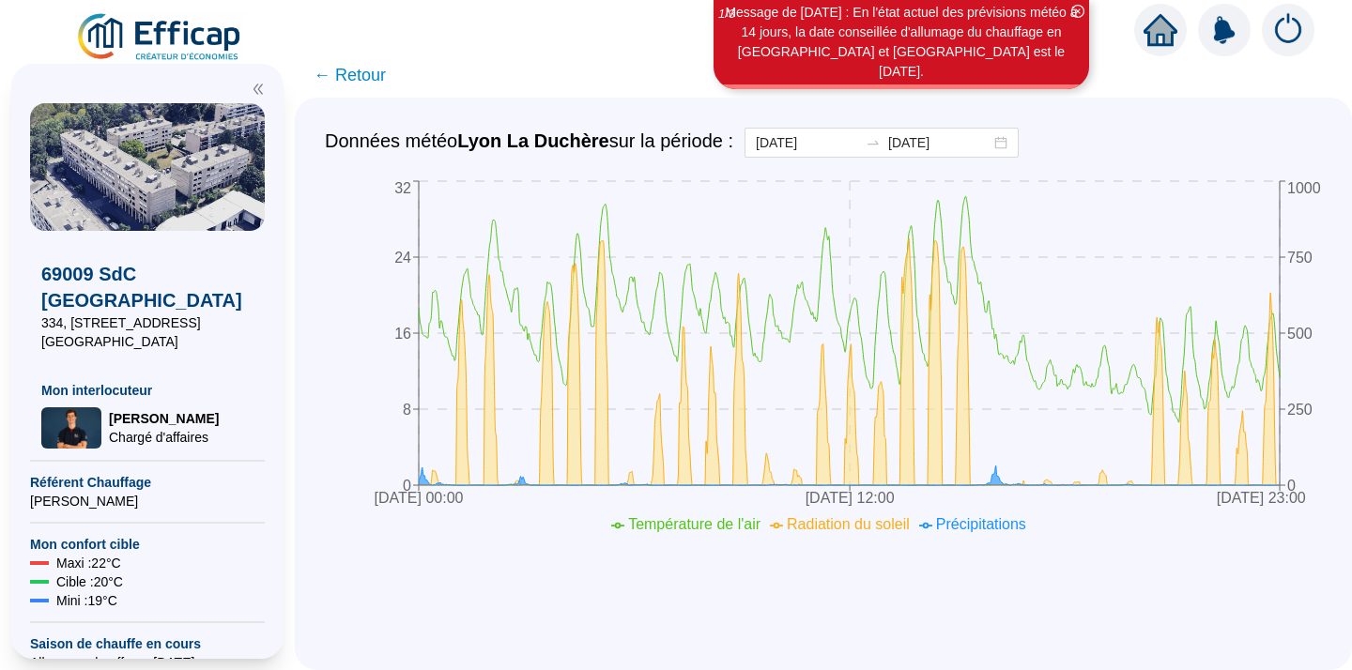
click at [354, 72] on span "← Retour" at bounding box center [350, 75] width 72 height 26
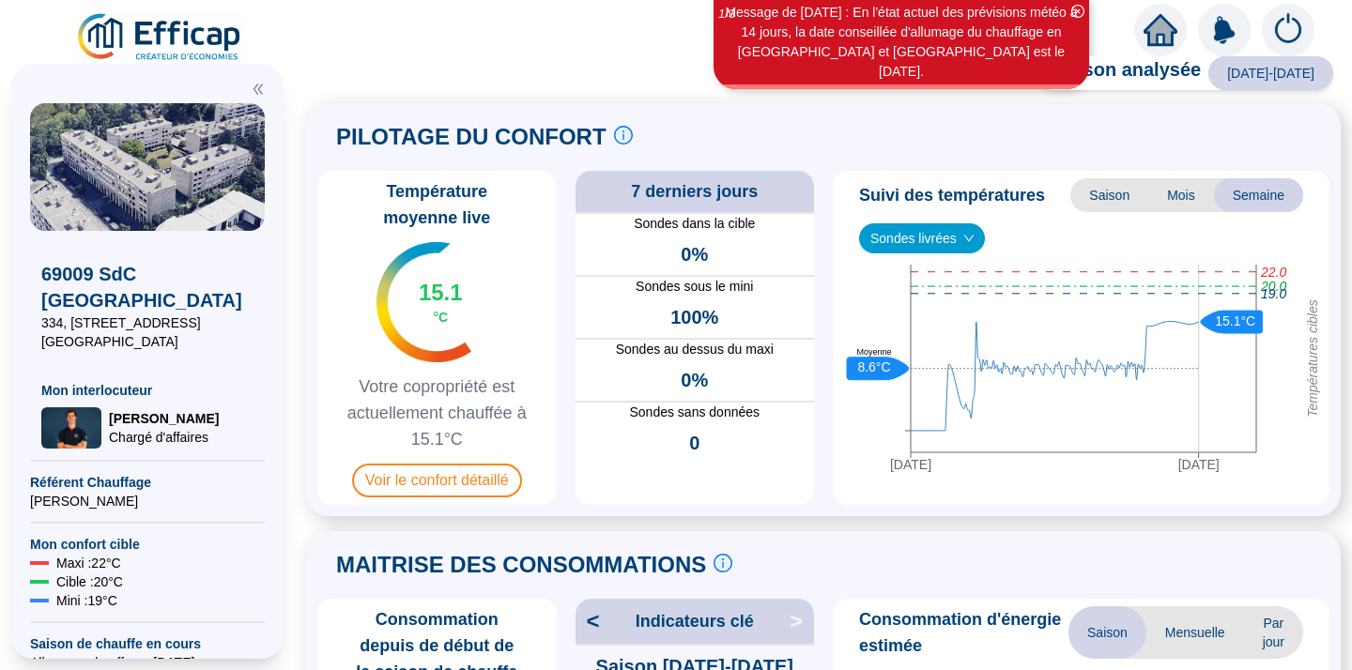
click at [1295, 36] on img at bounding box center [1288, 30] width 53 height 53
